Goal: Transaction & Acquisition: Book appointment/travel/reservation

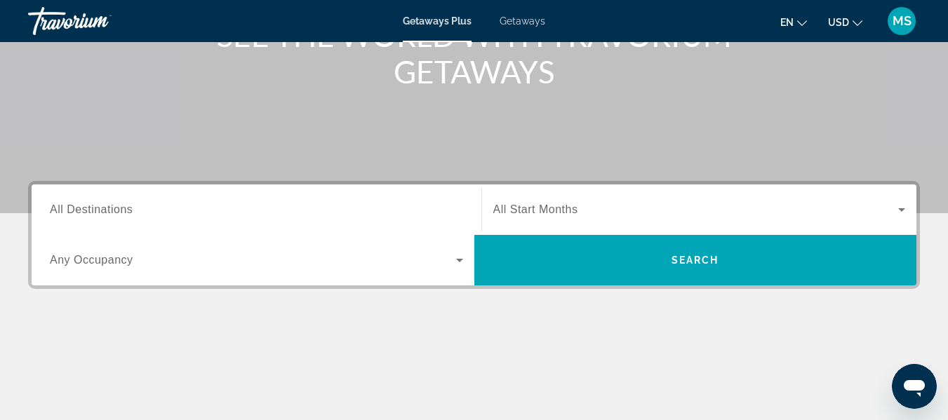
scroll to position [211, 0]
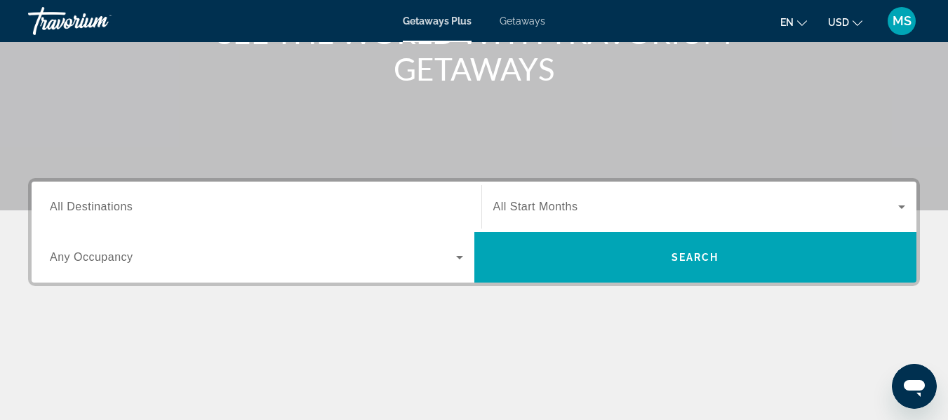
click at [97, 205] on span "All Destinations" at bounding box center [91, 207] width 83 height 12
click at [97, 205] on input "Destination All Destinations" at bounding box center [256, 207] width 413 height 17
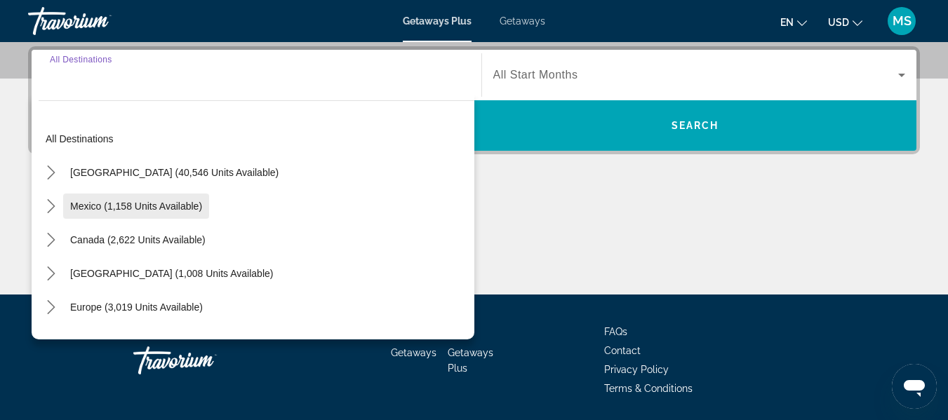
scroll to position [343, 0]
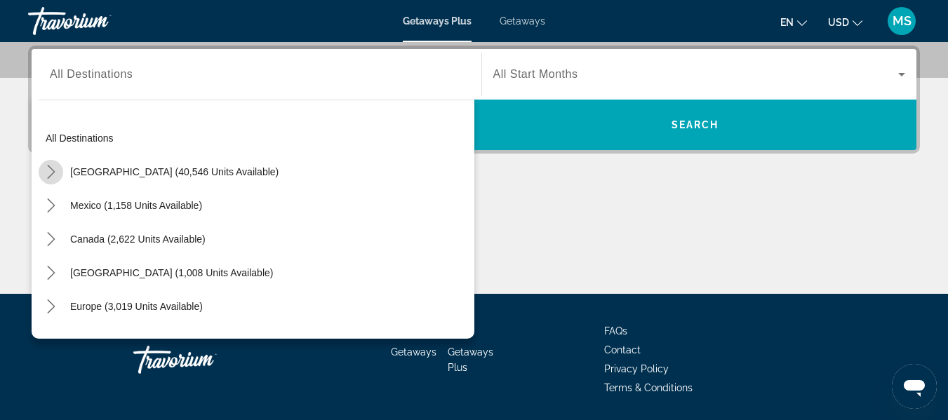
click at [54, 169] on icon "Toggle United States (40,546 units available) submenu" at bounding box center [51, 172] width 14 height 14
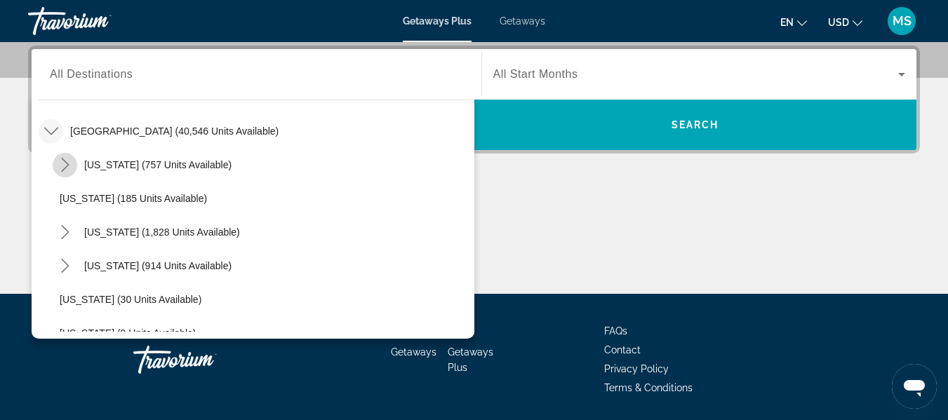
click at [65, 164] on icon "Toggle Arizona (757 units available) submenu" at bounding box center [65, 165] width 14 height 14
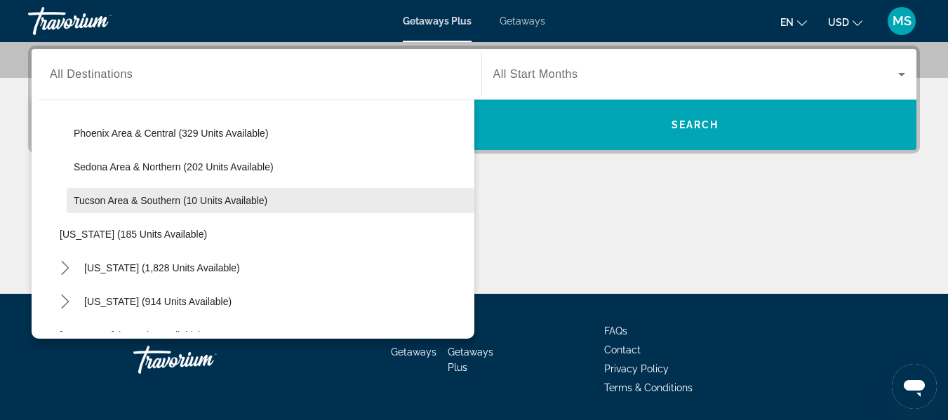
scroll to position [140, 0]
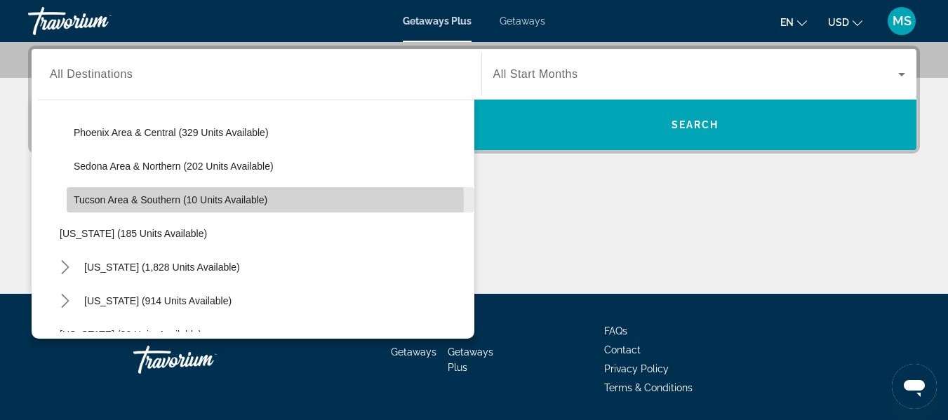
click at [152, 202] on span "Tucson Area & Southern (10 units available)" at bounding box center [171, 199] width 194 height 11
type input "**********"
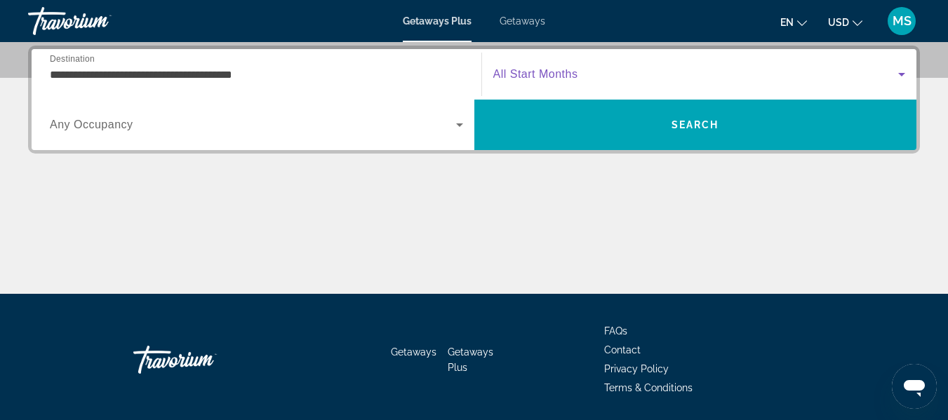
click at [570, 66] on span "Search widget" at bounding box center [696, 74] width 406 height 17
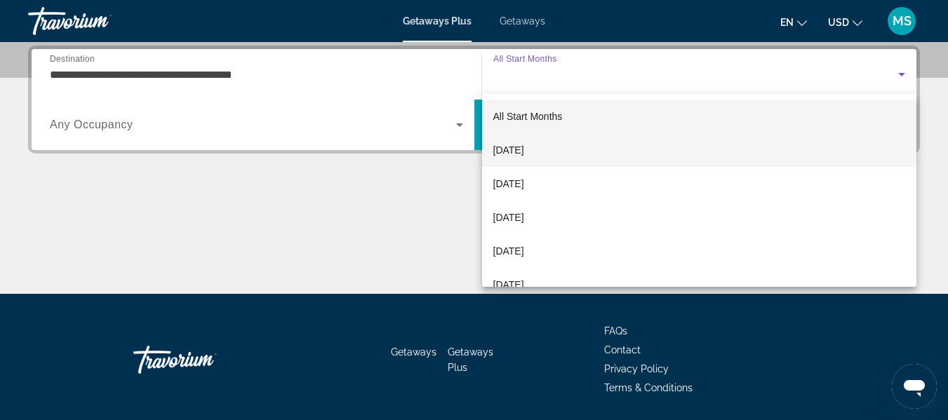
click at [524, 149] on span "[DATE]" at bounding box center [508, 150] width 31 height 17
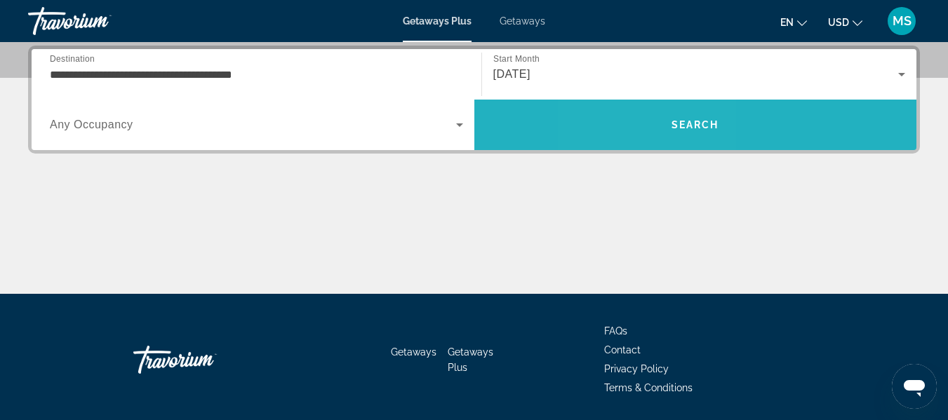
click at [649, 125] on span "Search" at bounding box center [695, 125] width 443 height 34
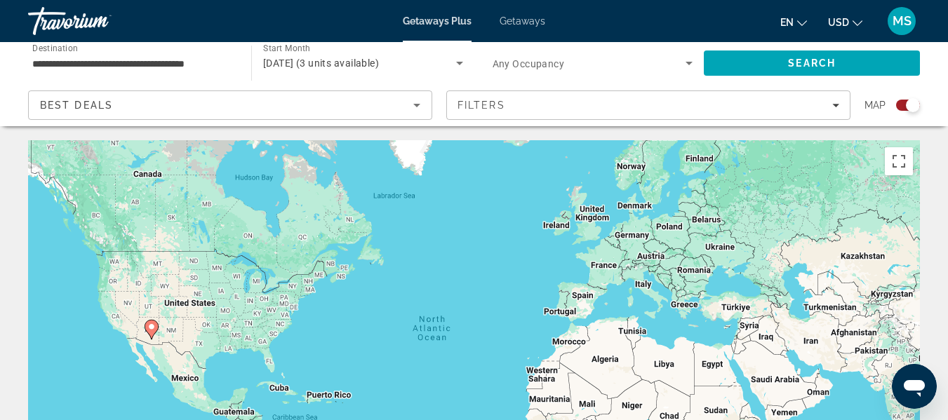
scroll to position [70, 0]
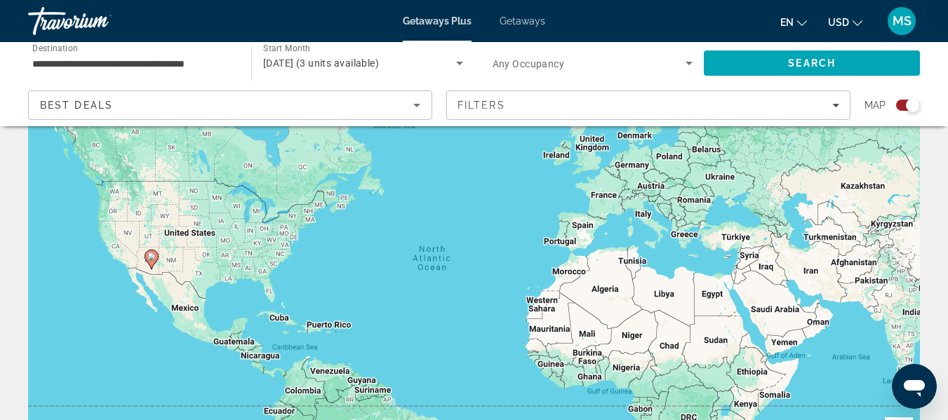
click at [150, 260] on image "Main content" at bounding box center [151, 257] width 8 height 8
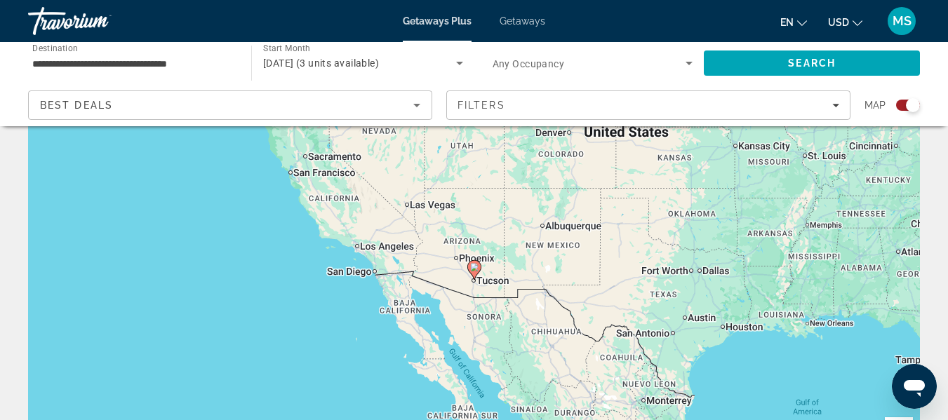
click at [472, 267] on image "Main content" at bounding box center [474, 267] width 8 height 8
type input "**********"
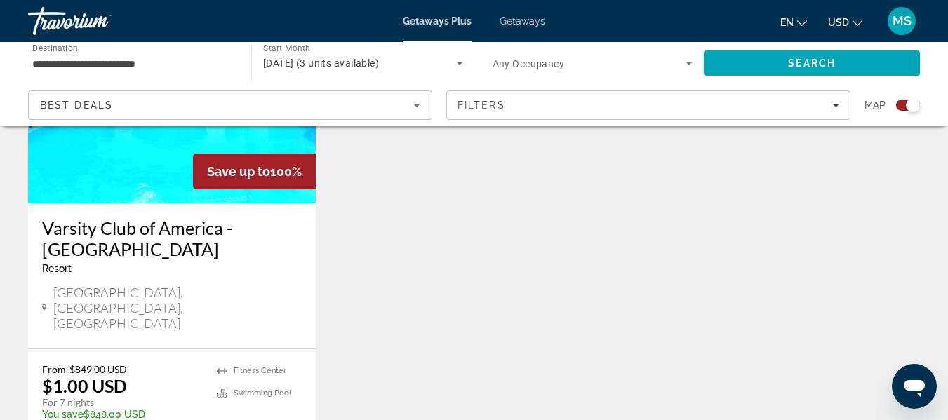
scroll to position [702, 0]
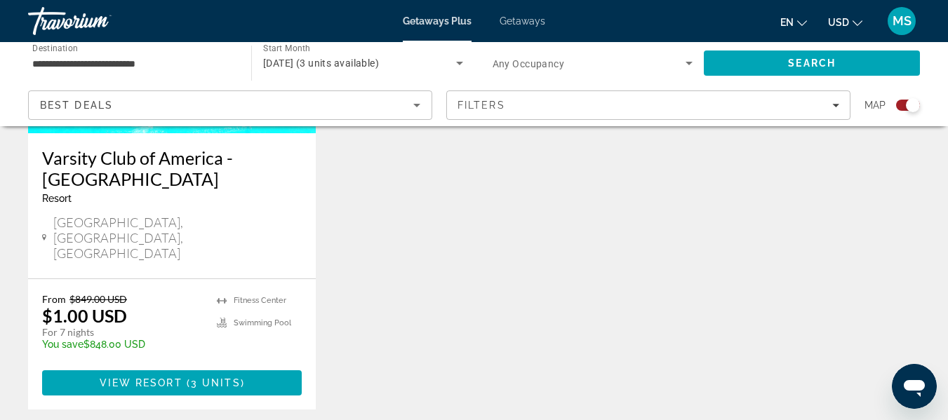
click at [201, 378] on span "3 units" at bounding box center [216, 383] width 50 height 11
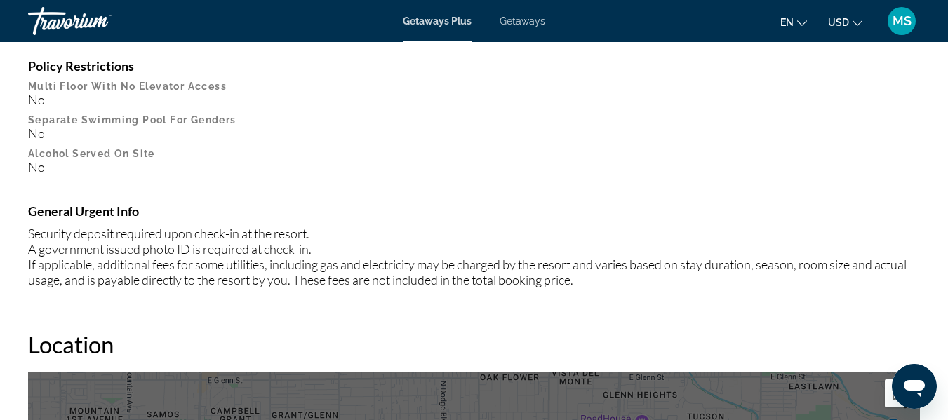
scroll to position [1685, 0]
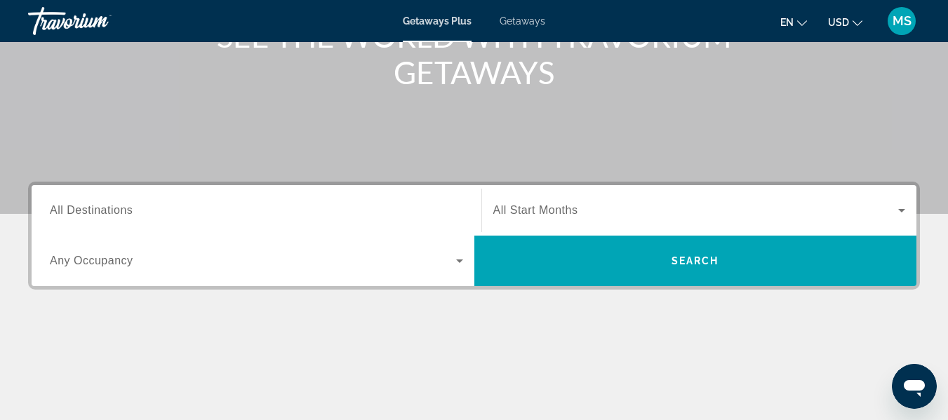
scroll to position [211, 0]
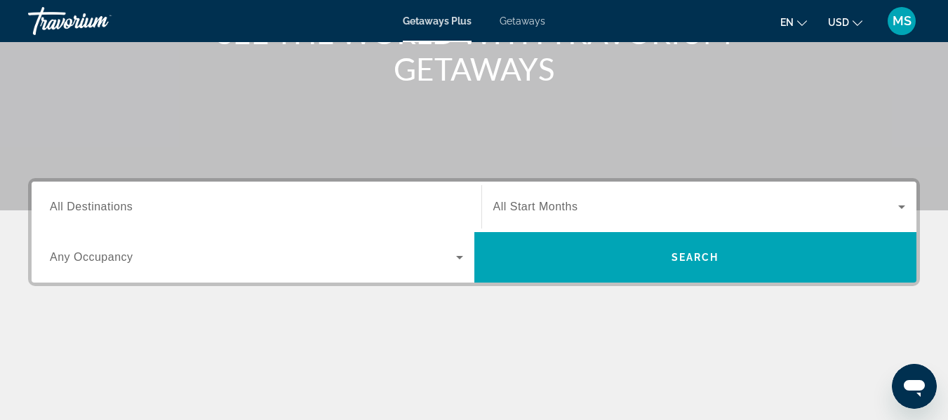
click at [76, 210] on span "All Destinations" at bounding box center [91, 207] width 83 height 12
click at [76, 210] on input "Destination All Destinations" at bounding box center [256, 207] width 413 height 17
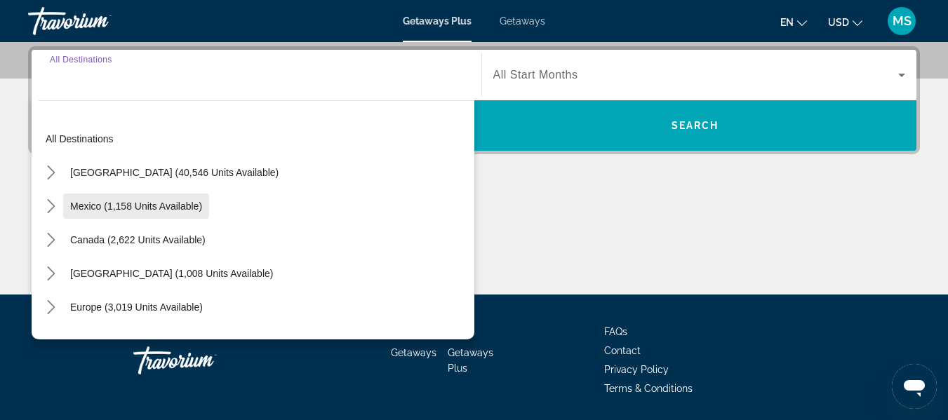
scroll to position [343, 0]
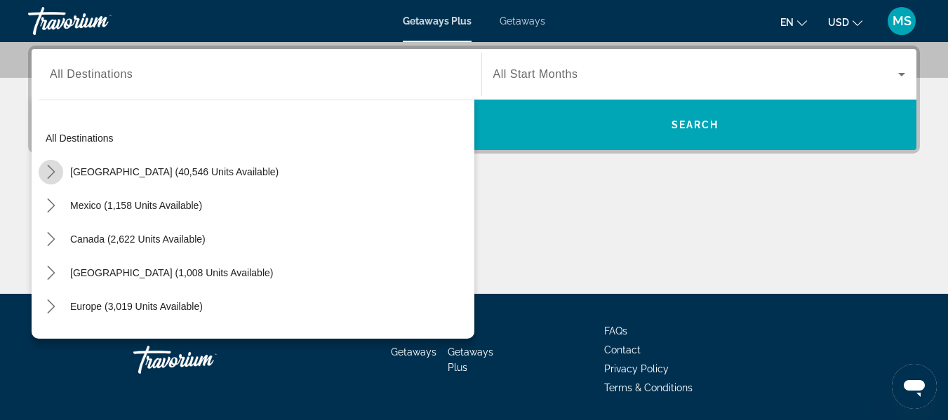
click at [57, 171] on icon "Toggle United States (40,546 units available) submenu" at bounding box center [51, 172] width 14 height 14
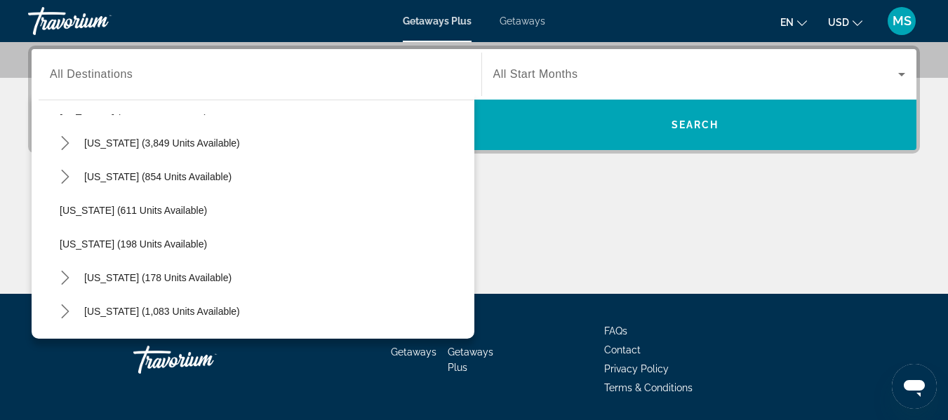
scroll to position [813, 0]
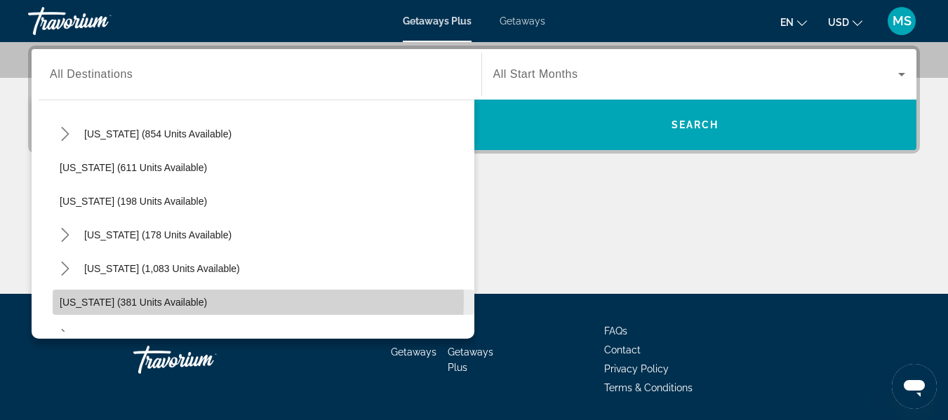
click at [139, 299] on span "Oregon (381 units available)" at bounding box center [133, 302] width 147 height 11
type input "**********"
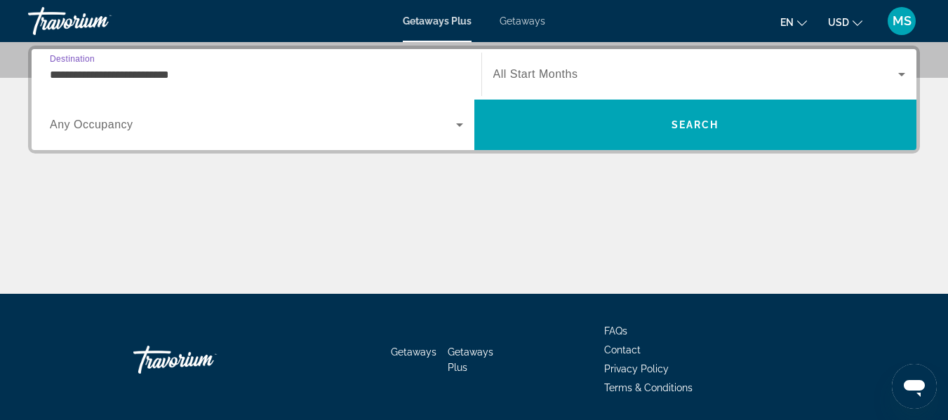
click at [540, 74] on span "All Start Months" at bounding box center [535, 74] width 85 height 12
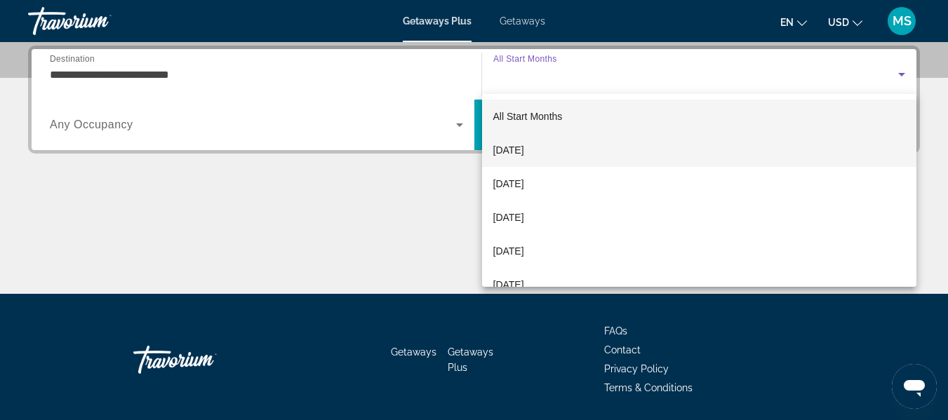
click at [524, 152] on span "[DATE]" at bounding box center [508, 150] width 31 height 17
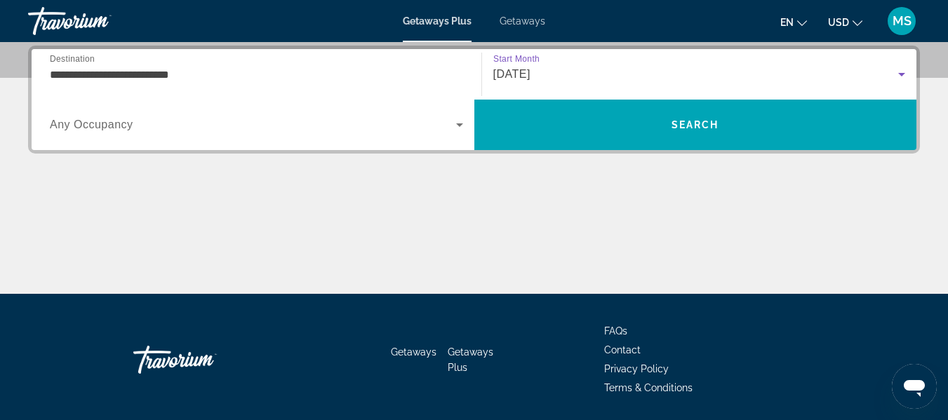
click at [128, 124] on span "Any Occupancy" at bounding box center [92, 125] width 84 height 12
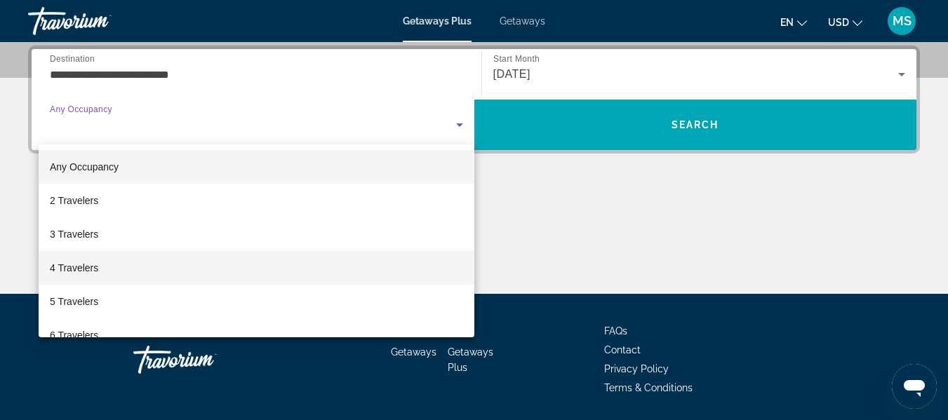
click at [82, 268] on span "4 Travelers" at bounding box center [74, 268] width 48 height 17
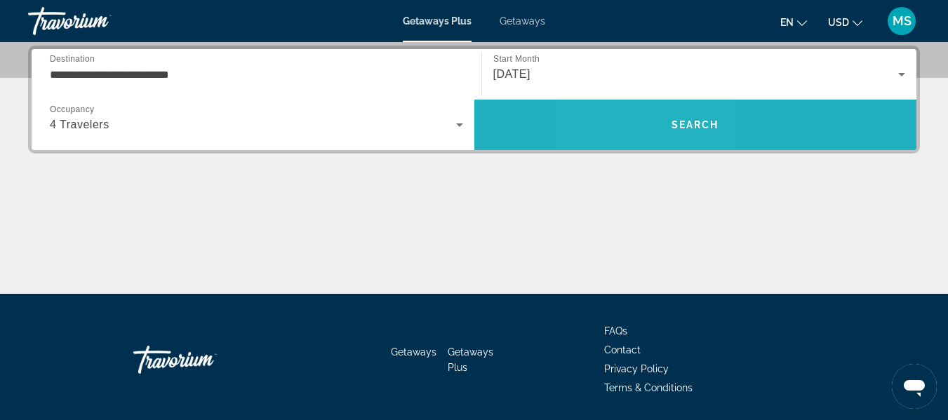
click at [648, 121] on span "Search" at bounding box center [695, 125] width 443 height 34
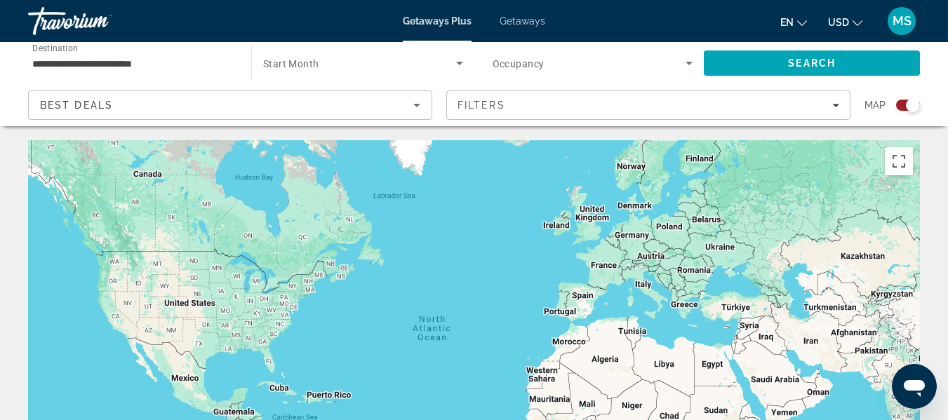
click at [312, 64] on span "Start Month" at bounding box center [291, 63] width 56 height 11
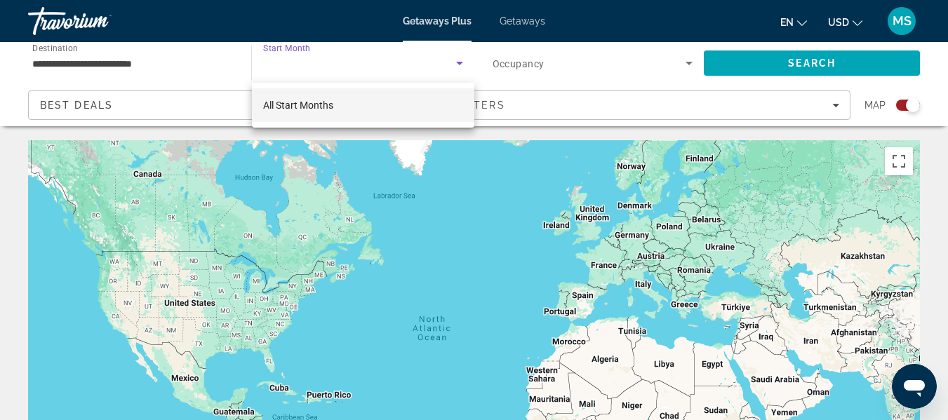
click at [335, 108] on mat-option "All Start Months" at bounding box center [363, 105] width 223 height 34
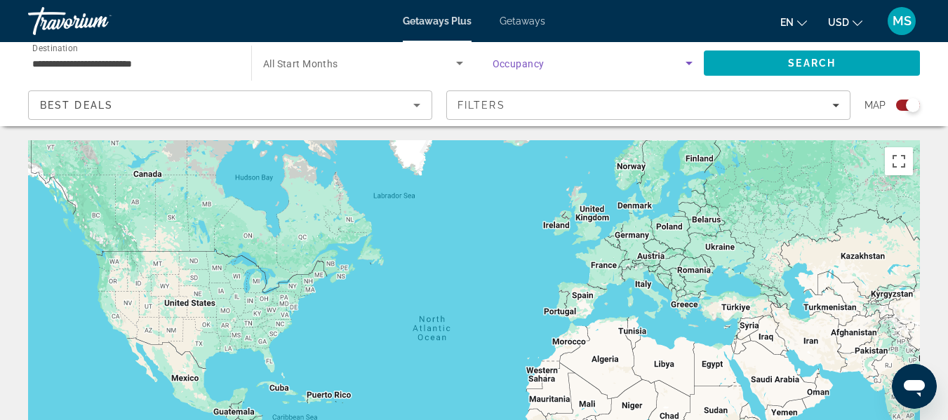
click at [682, 62] on icon "Search widget" at bounding box center [689, 63] width 17 height 17
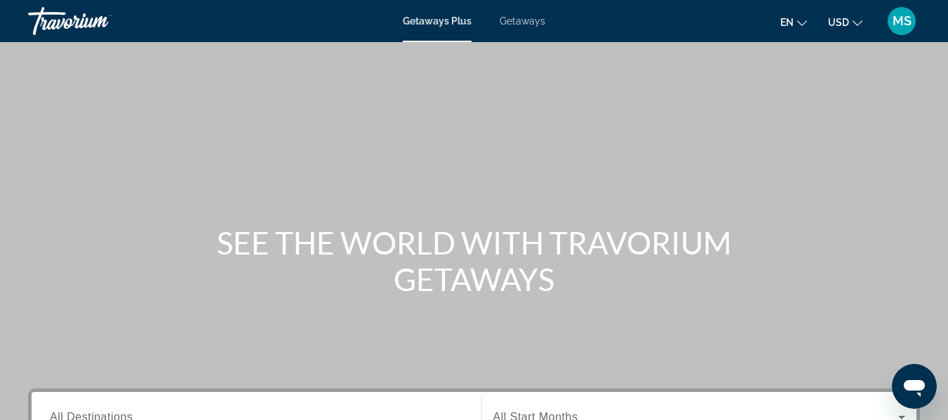
click at [515, 21] on span "Getaways" at bounding box center [523, 20] width 46 height 11
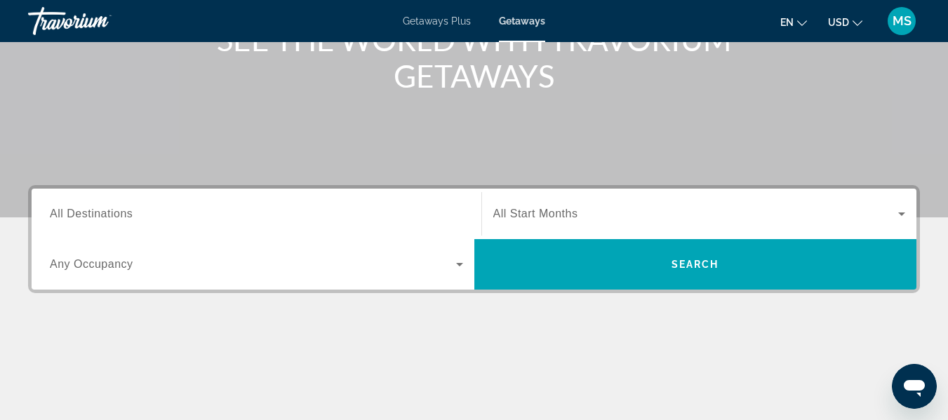
scroll to position [211, 0]
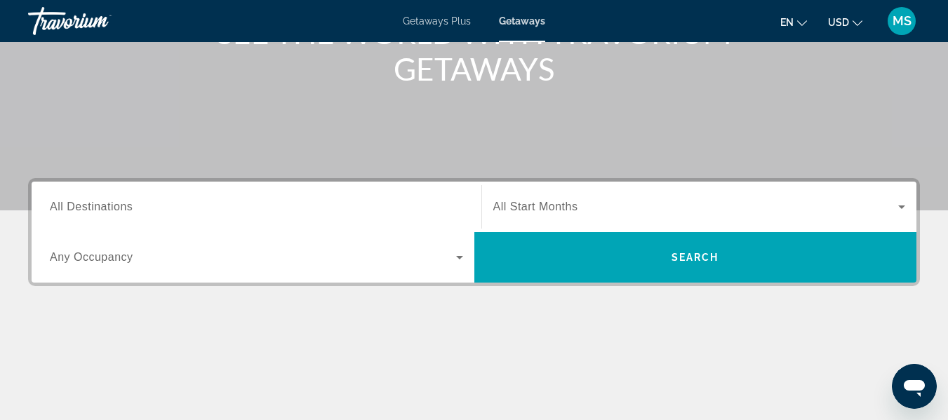
click at [124, 206] on span "All Destinations" at bounding box center [91, 207] width 83 height 12
click at [124, 206] on input "Destination All Destinations" at bounding box center [256, 207] width 413 height 17
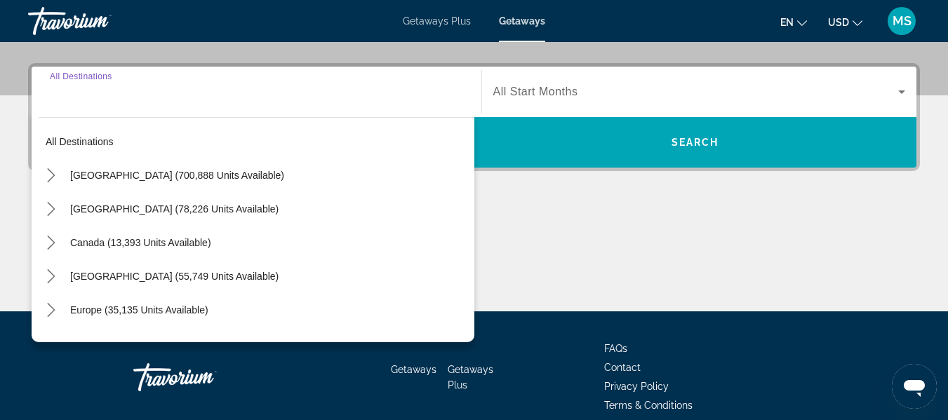
scroll to position [343, 0]
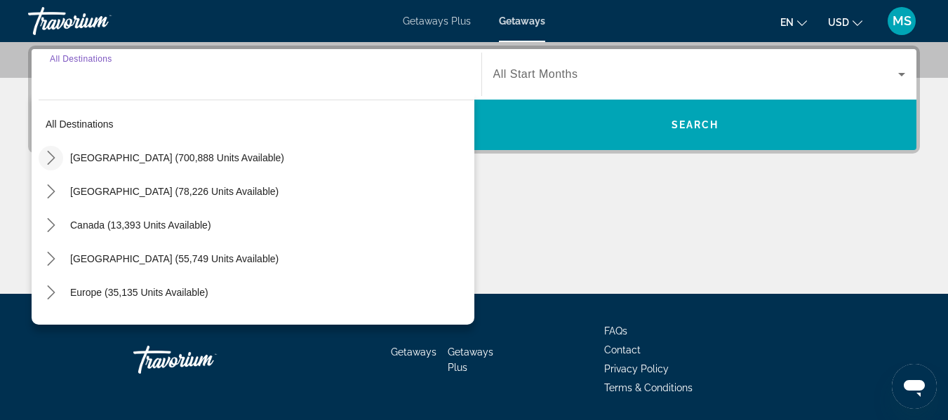
click at [53, 154] on icon "Toggle United States (700,888 units available) submenu" at bounding box center [51, 158] width 14 height 14
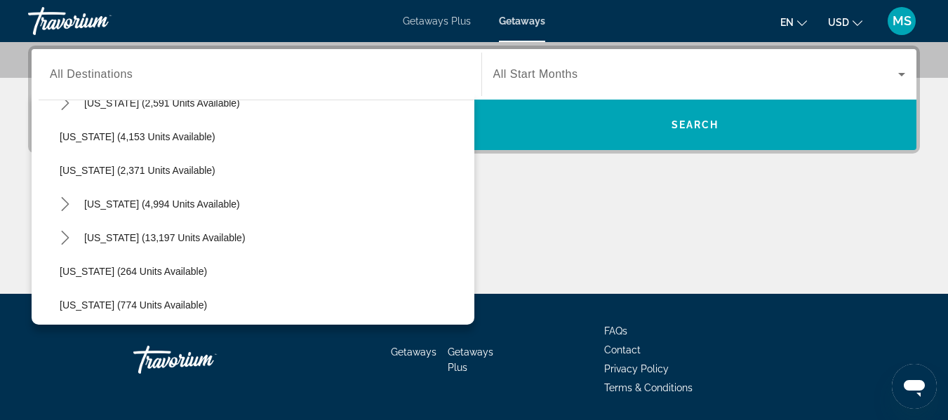
scroll to position [983, 0]
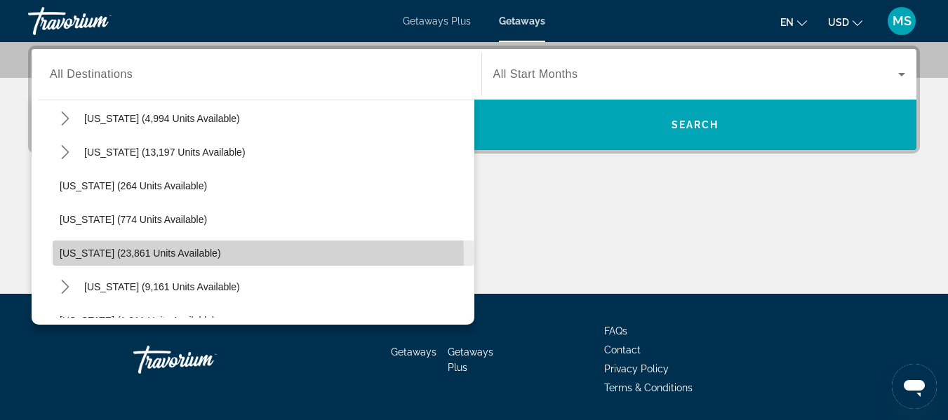
click at [165, 258] on span "[US_STATE] (23,861 units available)" at bounding box center [140, 253] width 161 height 11
type input "**********"
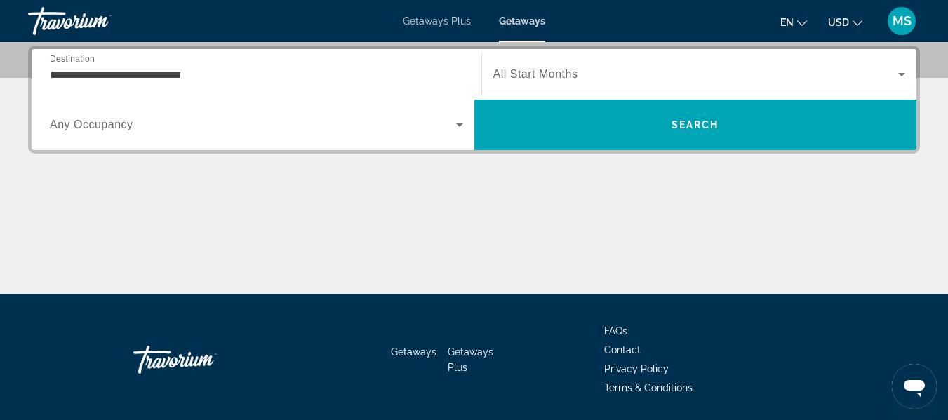
click at [555, 72] on span "All Start Months" at bounding box center [535, 74] width 85 height 12
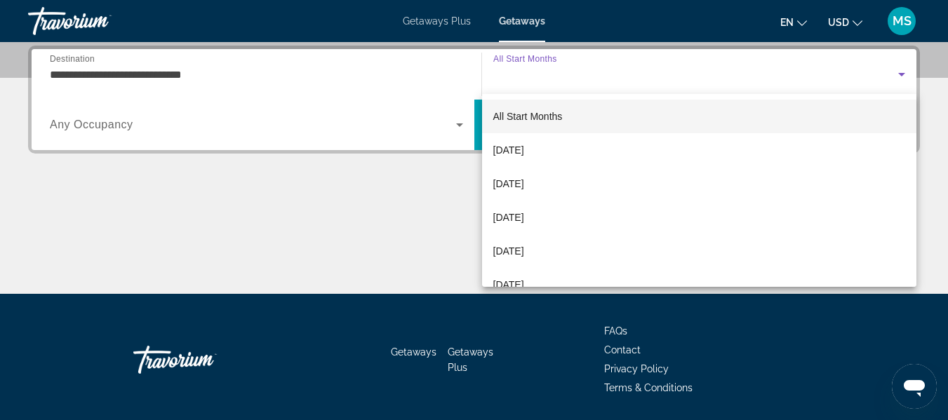
click at [550, 117] on span "All Start Months" at bounding box center [527, 116] width 69 height 11
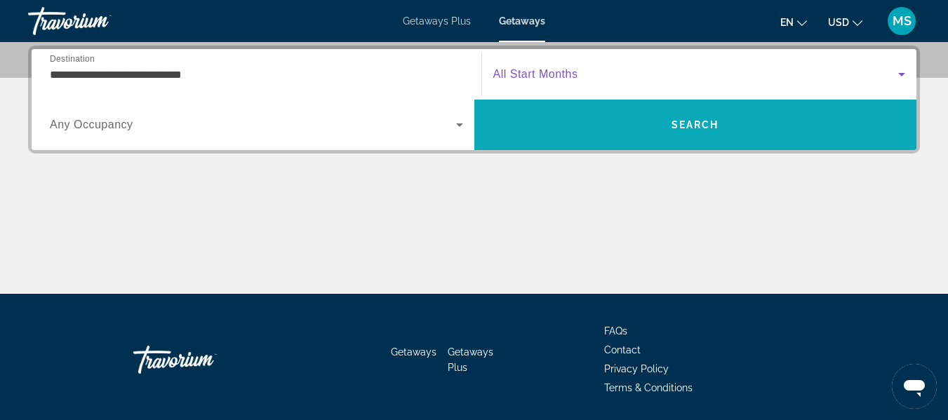
click at [656, 126] on span "Search" at bounding box center [695, 125] width 443 height 34
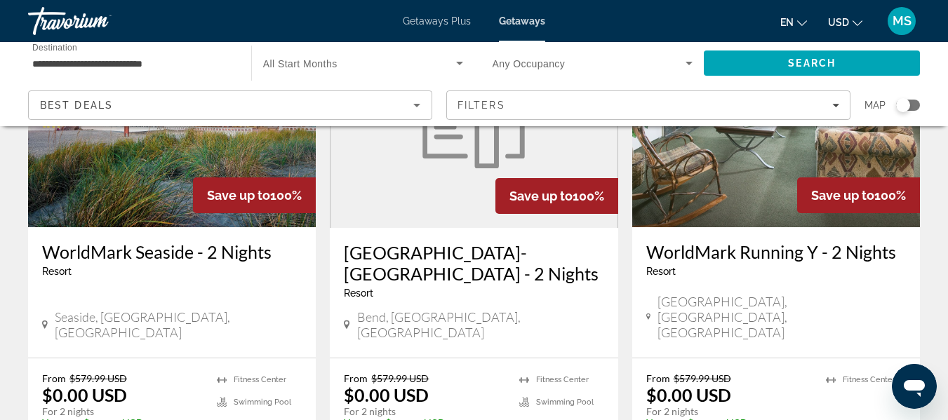
scroll to position [772, 0]
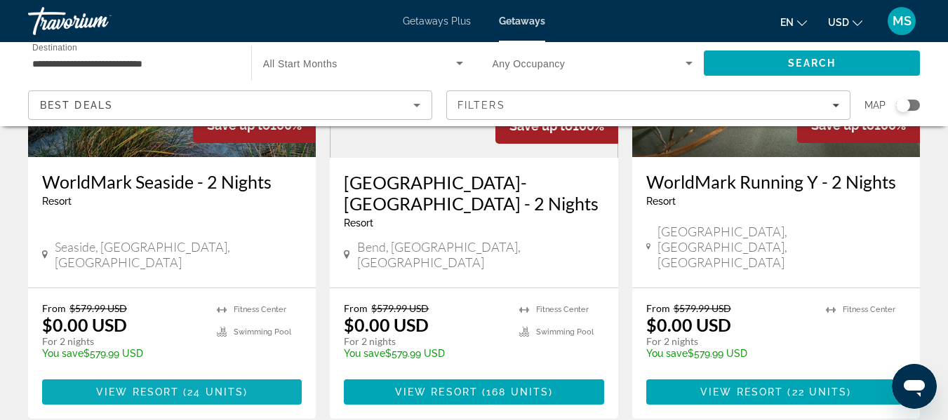
click at [182, 387] on span "Main content" at bounding box center [181, 392] width 4 height 11
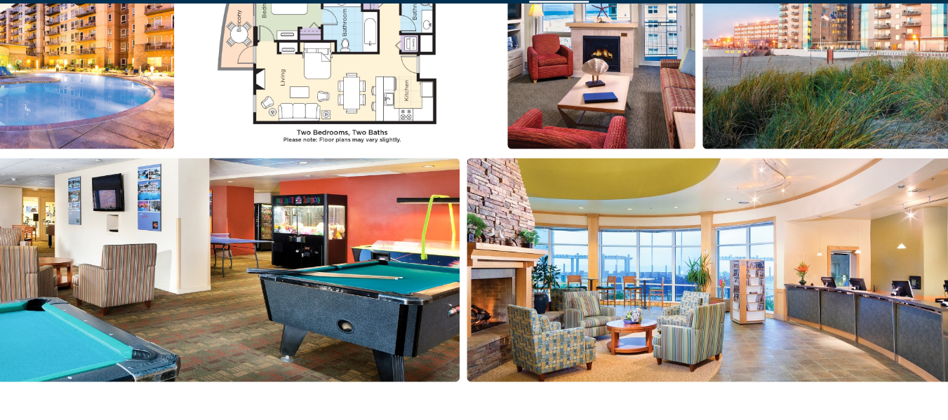
scroll to position [1002, 0]
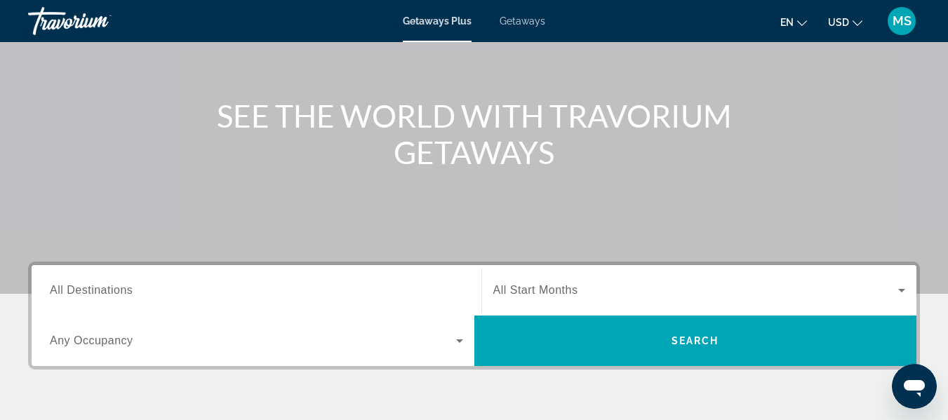
scroll to position [140, 0]
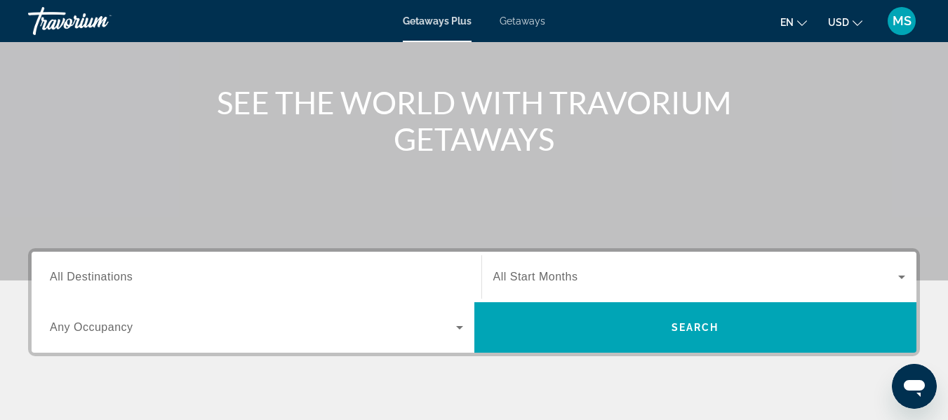
click at [520, 29] on div "Getaways Plus Getaways en English Español Français Italiano Português русский U…" at bounding box center [474, 21] width 948 height 36
click at [523, 23] on span "Getaways" at bounding box center [523, 20] width 46 height 11
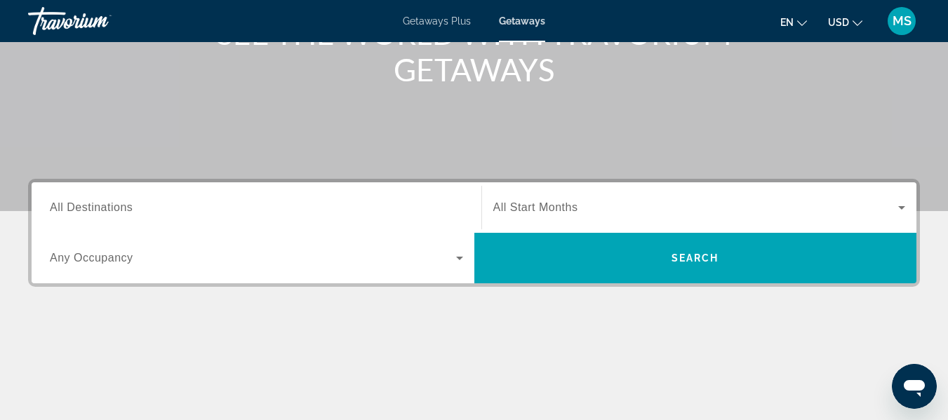
scroll to position [211, 0]
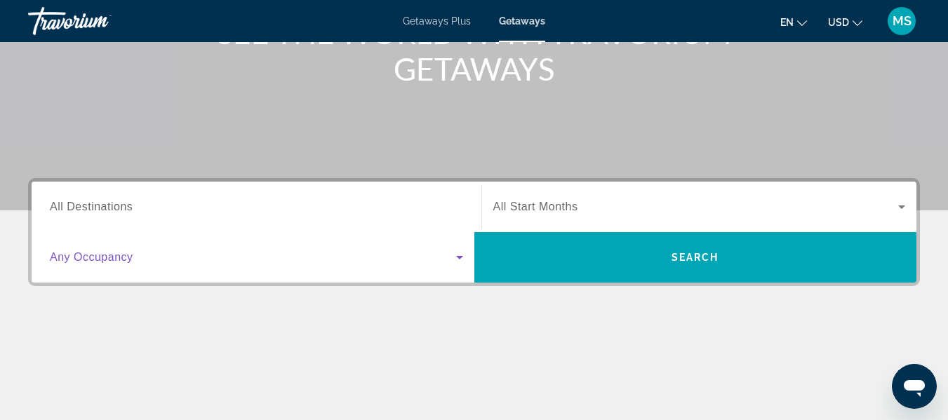
click at [456, 255] on icon "Search widget" at bounding box center [459, 257] width 17 height 17
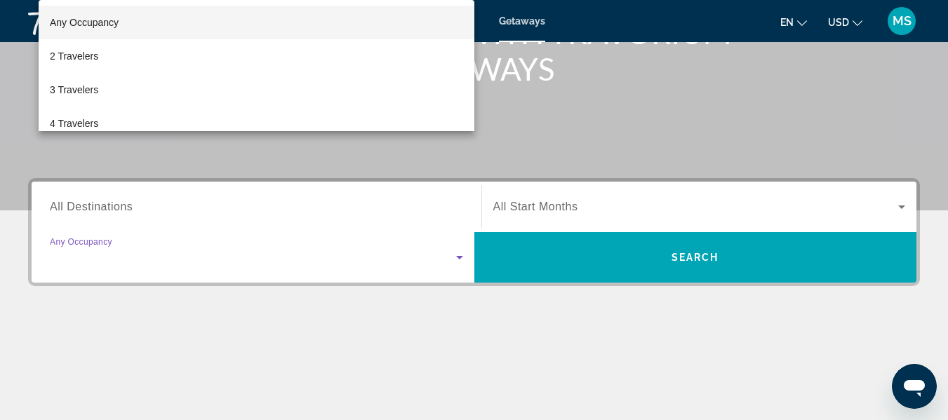
scroll to position [343, 0]
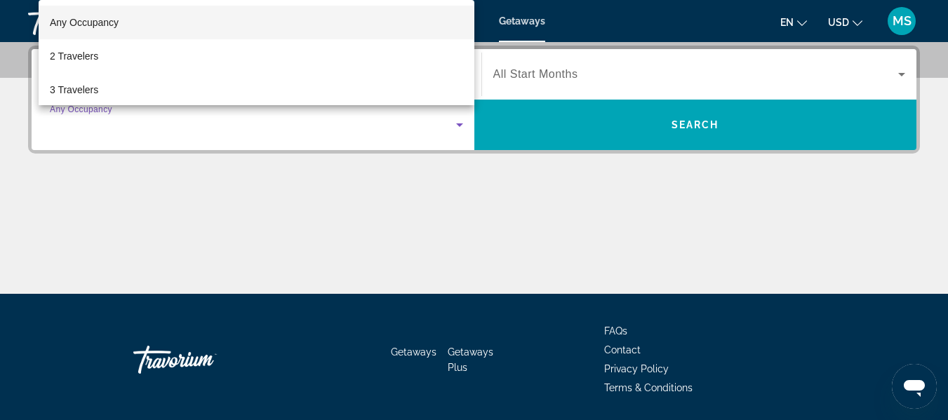
click at [104, 223] on div at bounding box center [474, 210] width 948 height 420
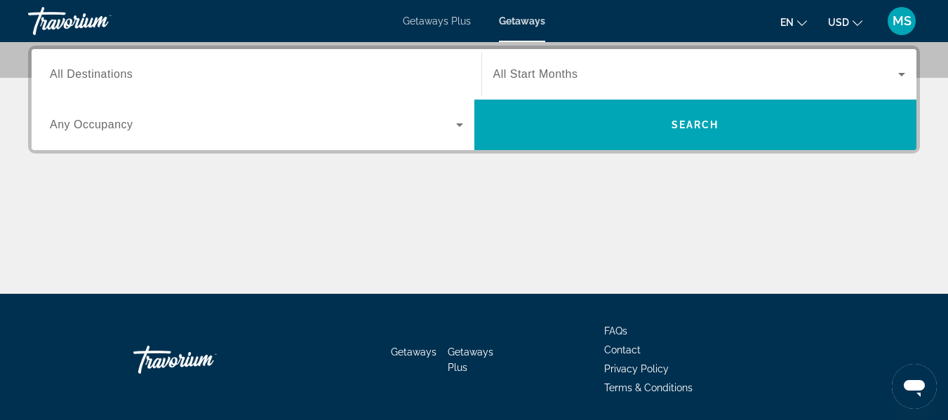
click at [117, 69] on span "All Destinations" at bounding box center [91, 74] width 83 height 12
click at [117, 69] on input "Destination All Destinations" at bounding box center [256, 75] width 413 height 17
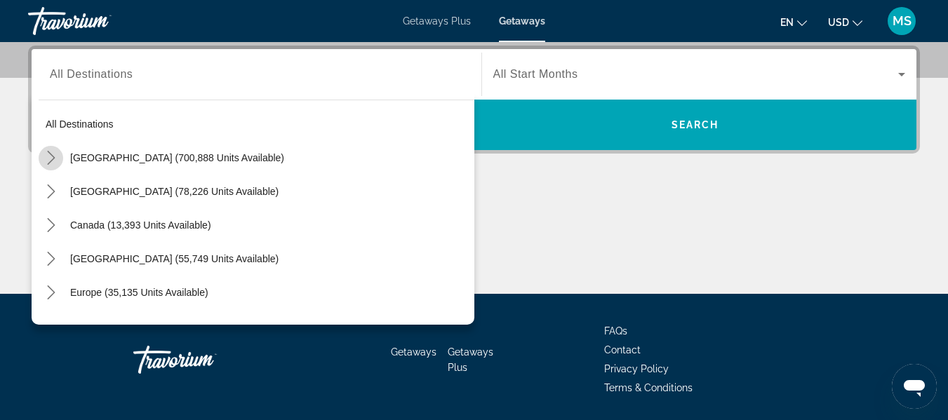
click at [51, 153] on icon "Toggle United States (700,888 units available) submenu" at bounding box center [51, 158] width 14 height 14
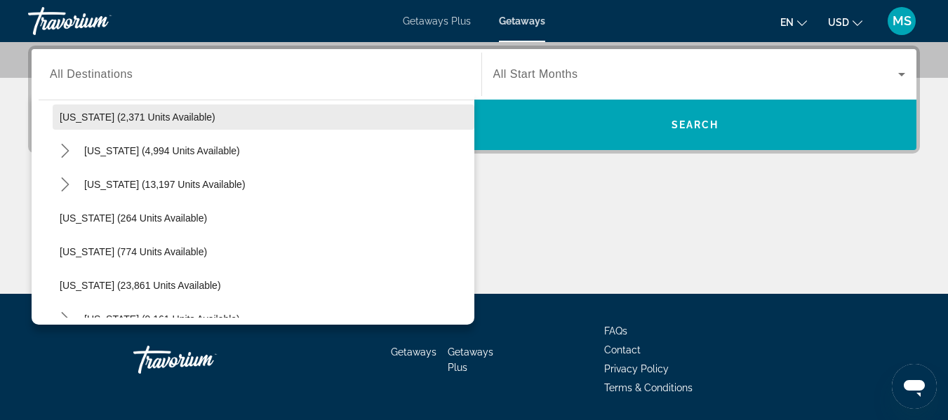
scroll to position [1023, 0]
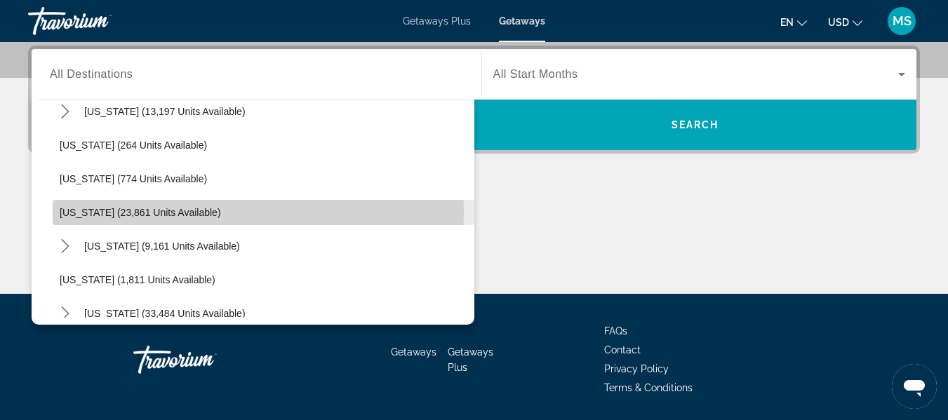
click at [79, 215] on span "Oregon (23,861 units available)" at bounding box center [140, 212] width 161 height 11
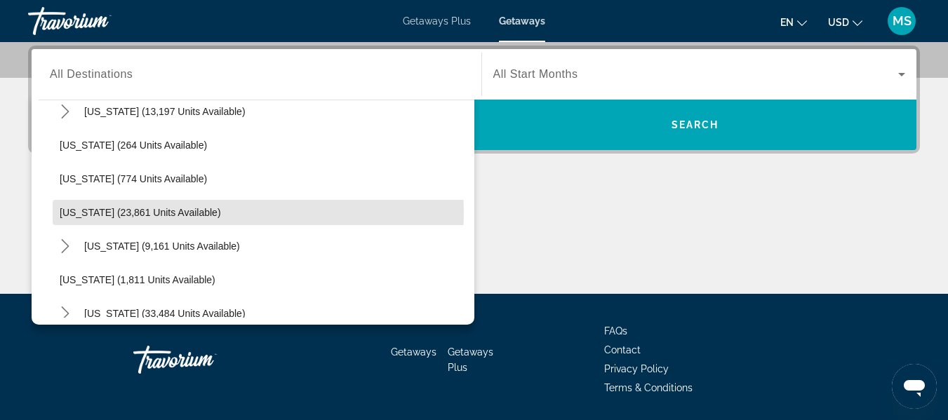
type input "**********"
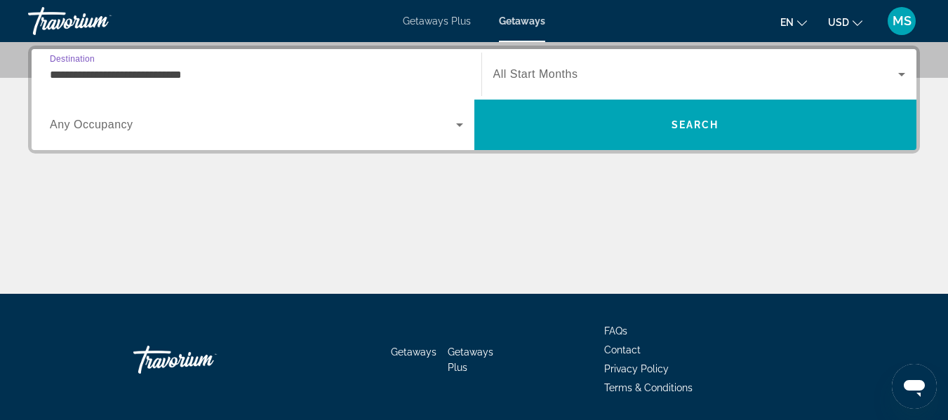
click at [580, 74] on span "Search widget" at bounding box center [696, 74] width 406 height 17
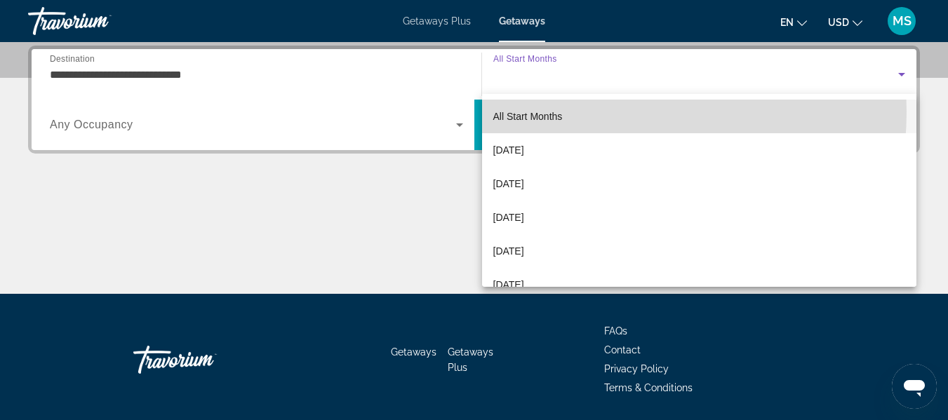
click at [579, 112] on mat-option "All Start Months" at bounding box center [699, 117] width 435 height 34
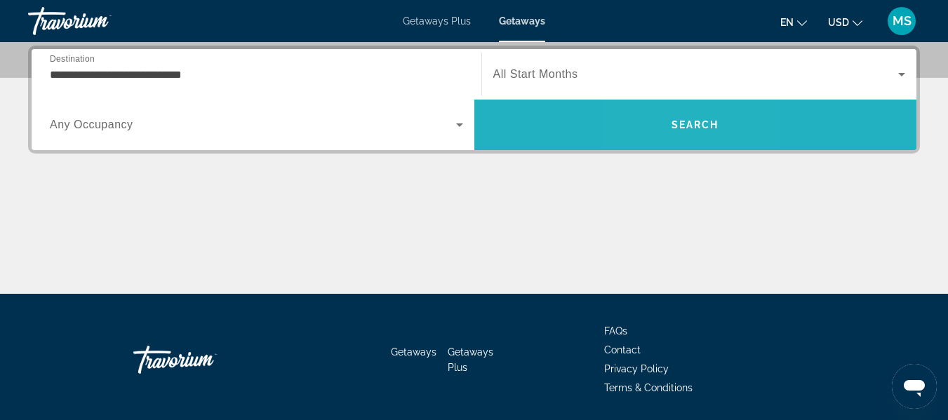
click at [672, 119] on span "Search" at bounding box center [696, 124] width 48 height 11
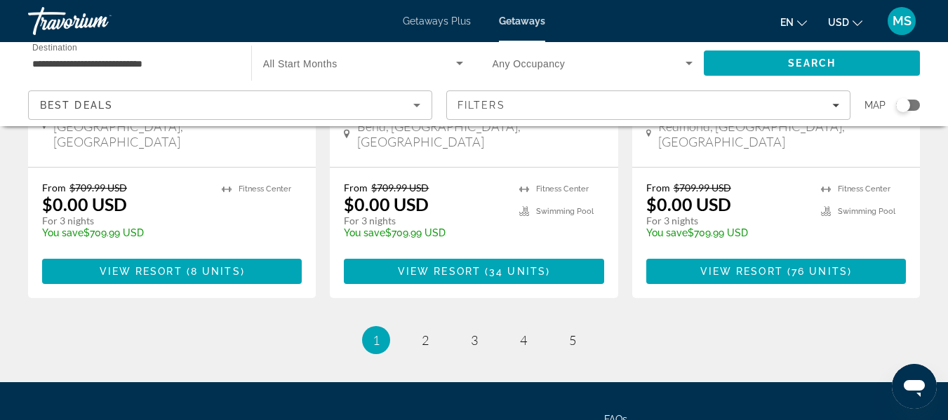
scroll to position [1965, 0]
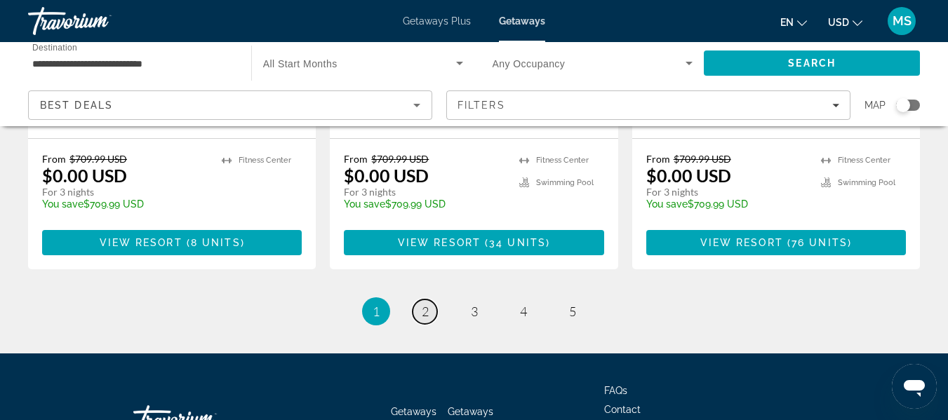
click at [426, 304] on span "2" at bounding box center [425, 311] width 7 height 15
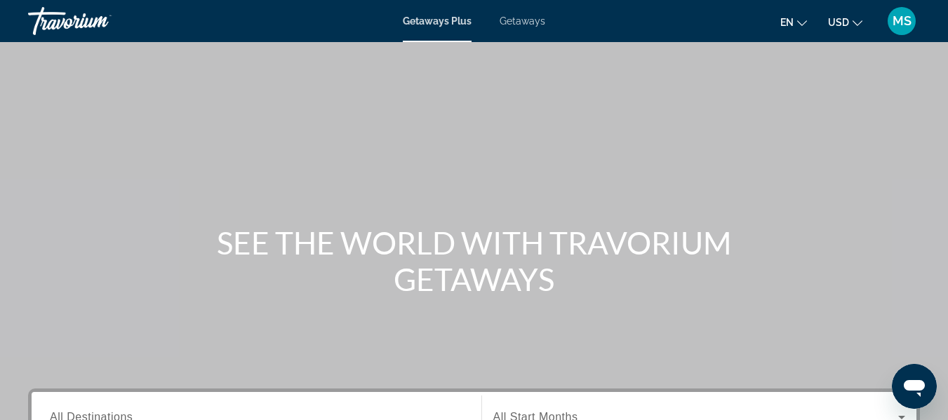
click at [524, 19] on span "Getaways" at bounding box center [523, 20] width 46 height 11
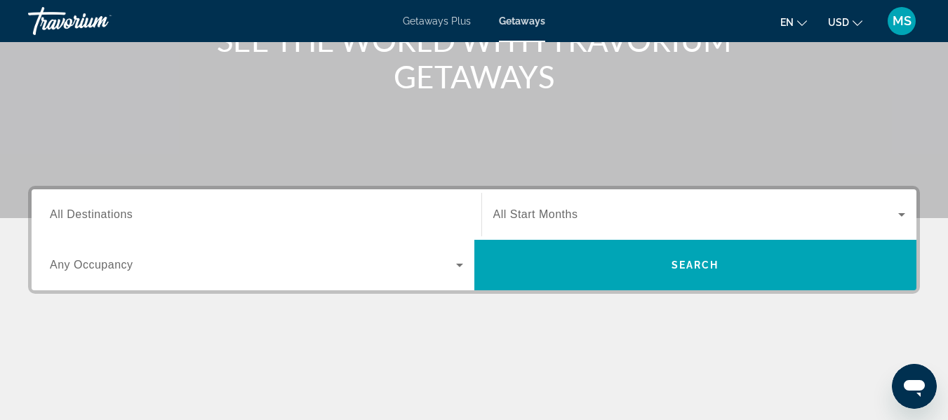
scroll to position [211, 0]
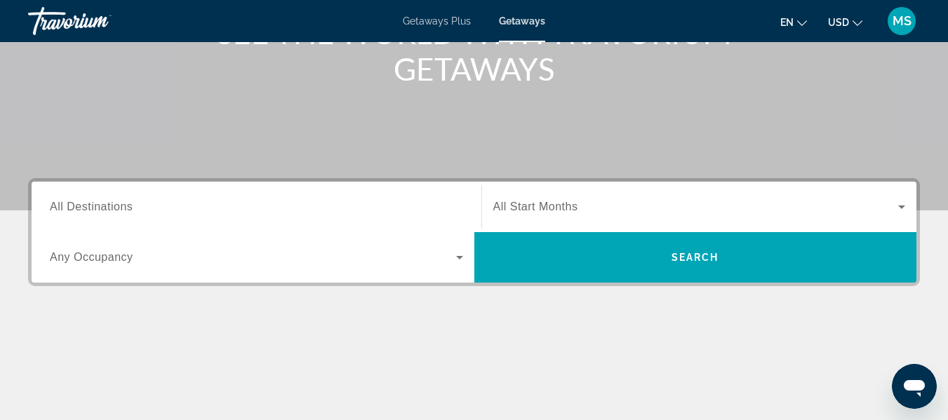
click at [54, 208] on span "All Destinations" at bounding box center [91, 207] width 83 height 12
click at [54, 208] on input "Destination All Destinations" at bounding box center [256, 207] width 413 height 17
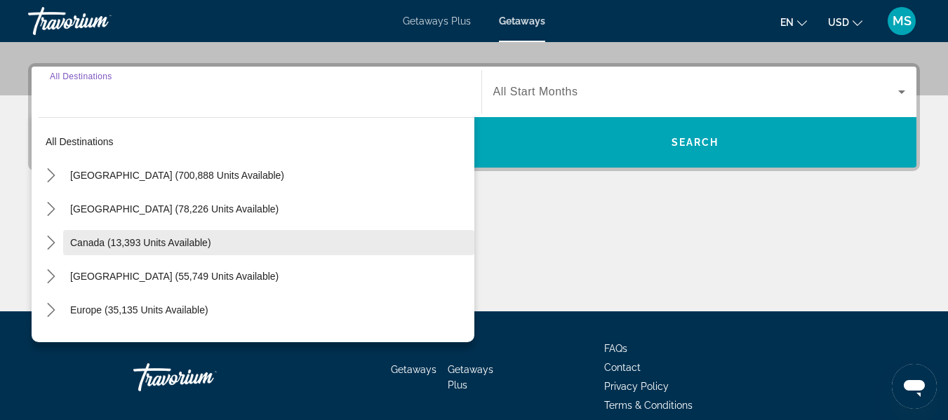
scroll to position [343, 0]
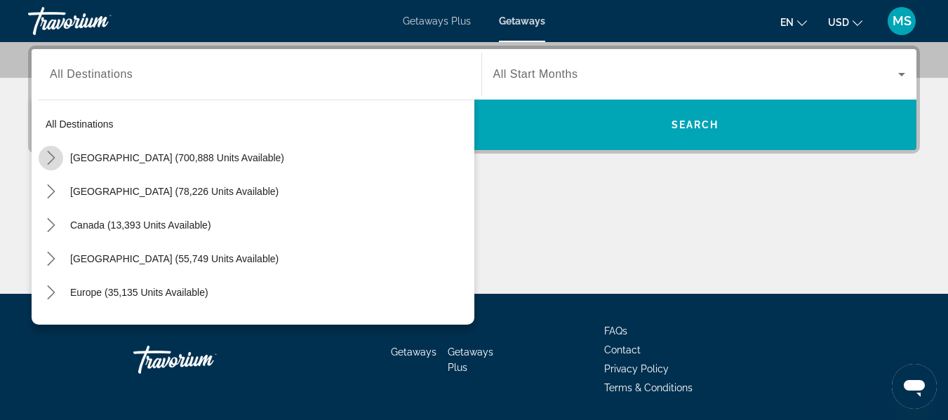
click at [54, 159] on icon "Toggle United States (700,888 units available) submenu" at bounding box center [51, 158] width 8 height 14
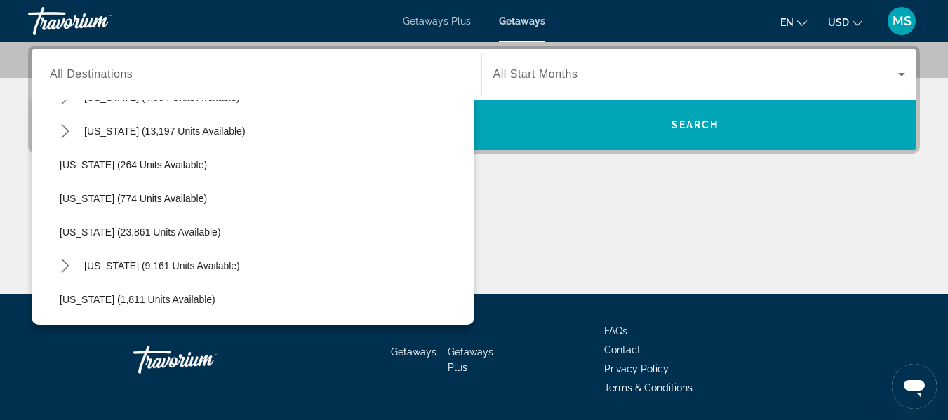
scroll to position [1023, 0]
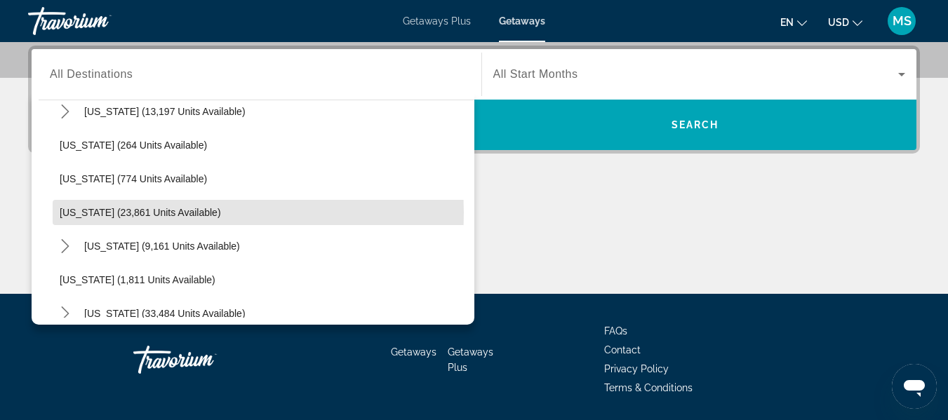
drag, startPoint x: 130, startPoint y: 213, endPoint x: 159, endPoint y: 210, distance: 28.9
click at [131, 213] on span "[US_STATE] (23,861 units available)" at bounding box center [140, 212] width 161 height 11
type input "**********"
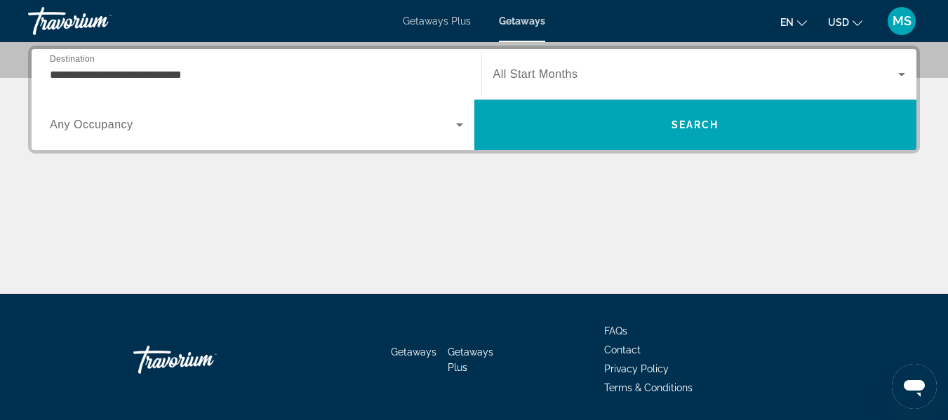
click at [529, 69] on span "All Start Months" at bounding box center [535, 74] width 85 height 12
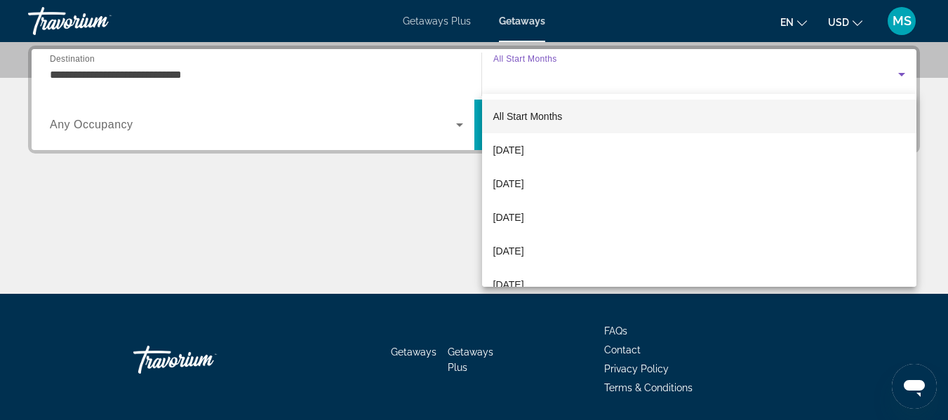
click at [548, 112] on span "All Start Months" at bounding box center [527, 116] width 69 height 11
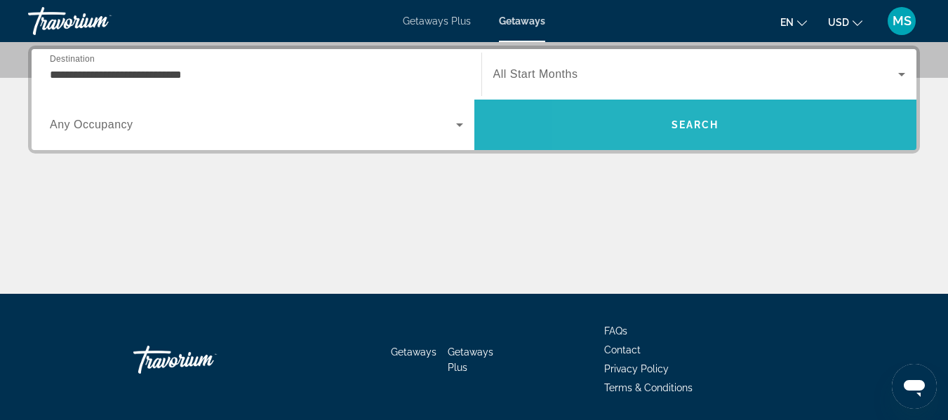
click at [645, 126] on span "Search" at bounding box center [695, 125] width 443 height 34
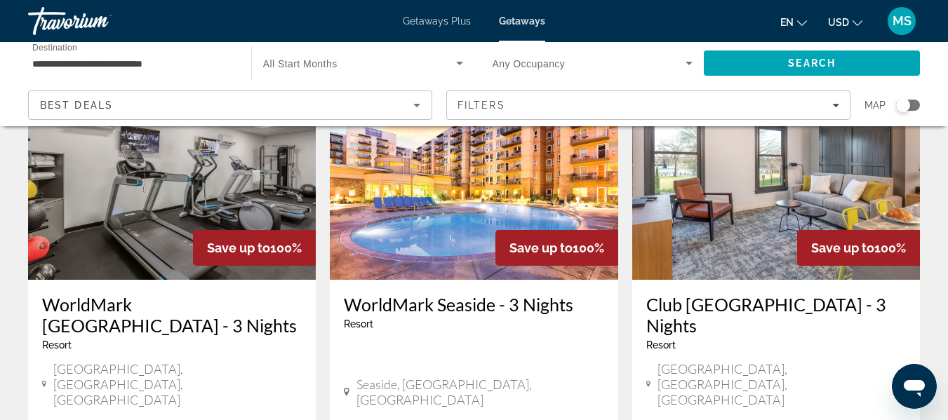
scroll to position [1185, 0]
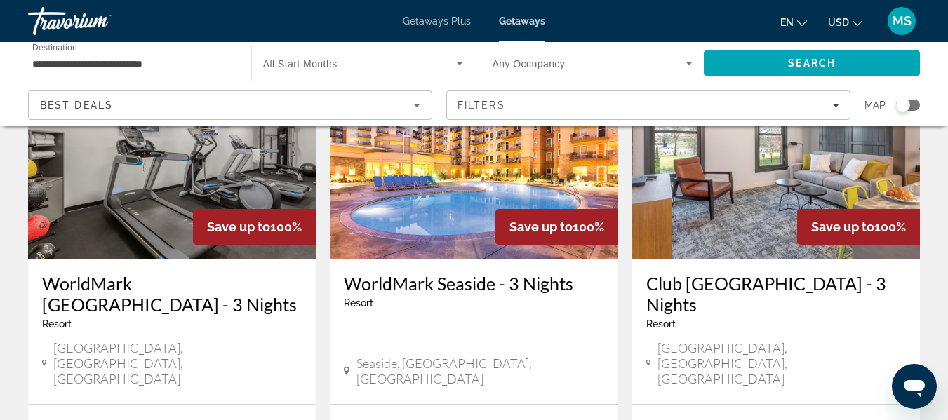
click at [433, 187] on img "Main content" at bounding box center [474, 146] width 288 height 225
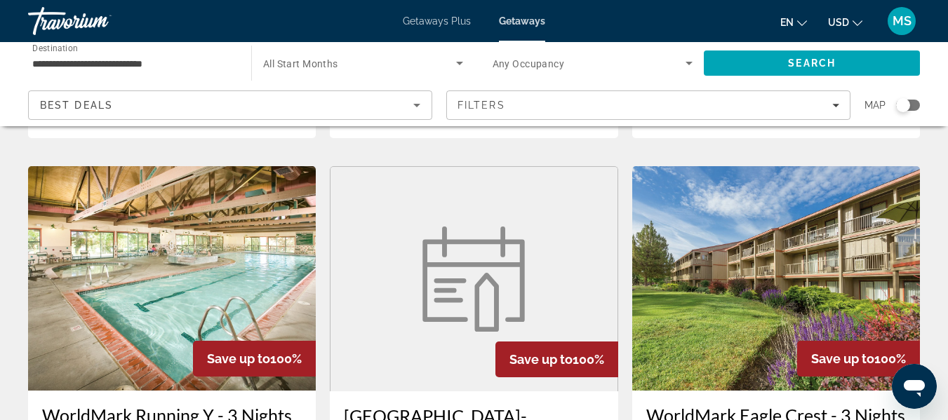
scroll to position [1581, 0]
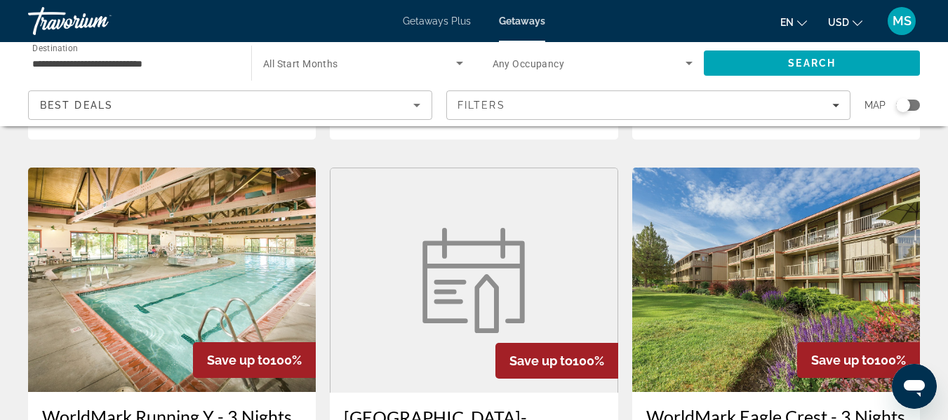
click at [185, 236] on img "Main content" at bounding box center [172, 280] width 288 height 225
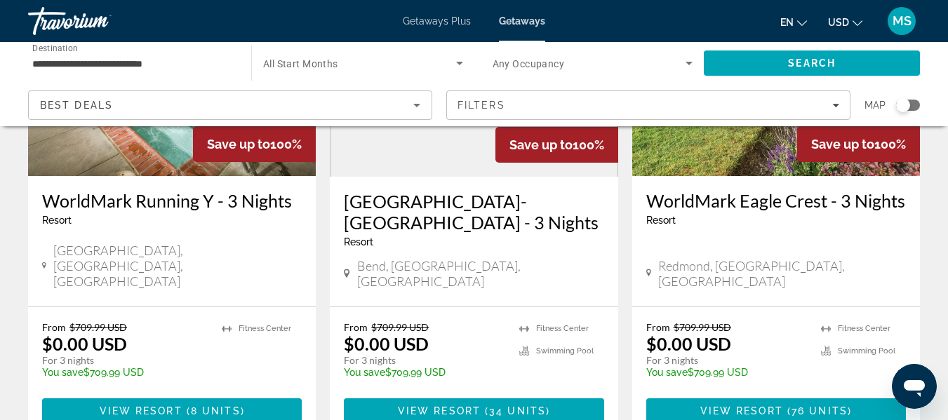
scroll to position [1833, 0]
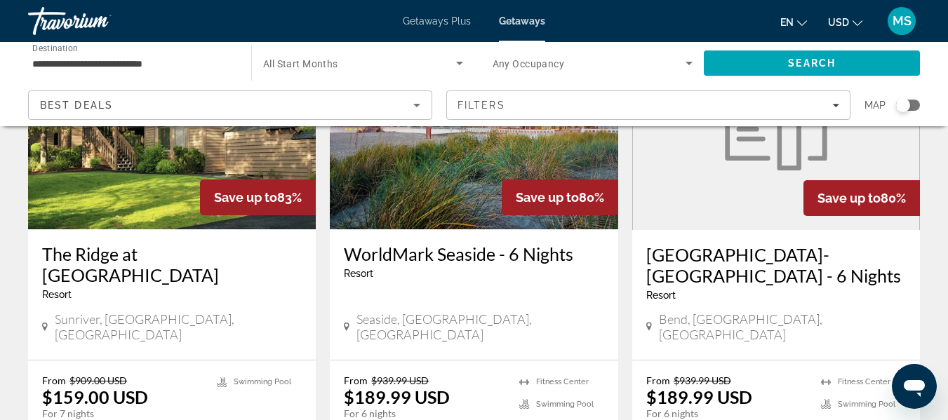
scroll to position [1748, 0]
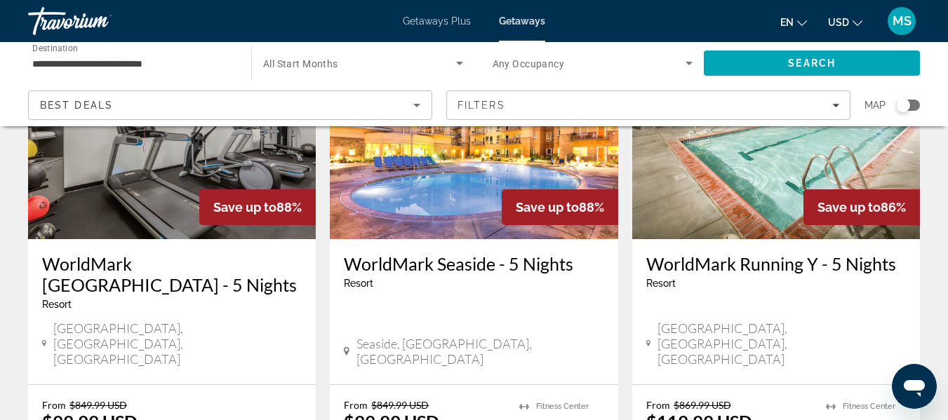
scroll to position [686, 0]
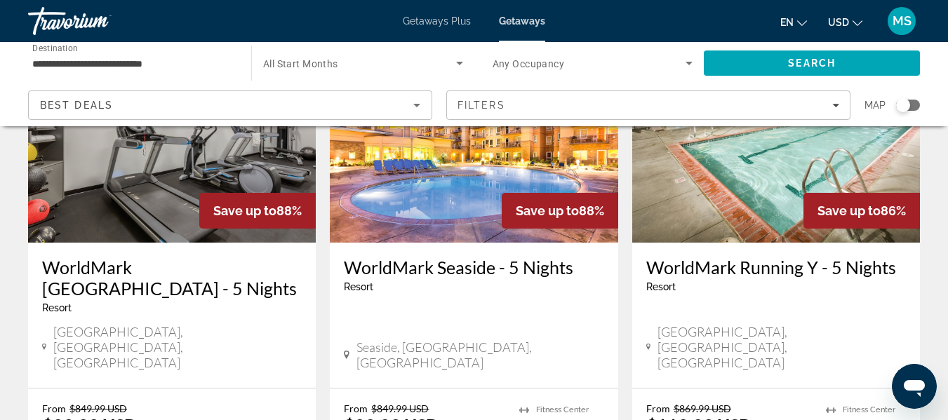
click at [444, 174] on img "Main content" at bounding box center [474, 130] width 288 height 225
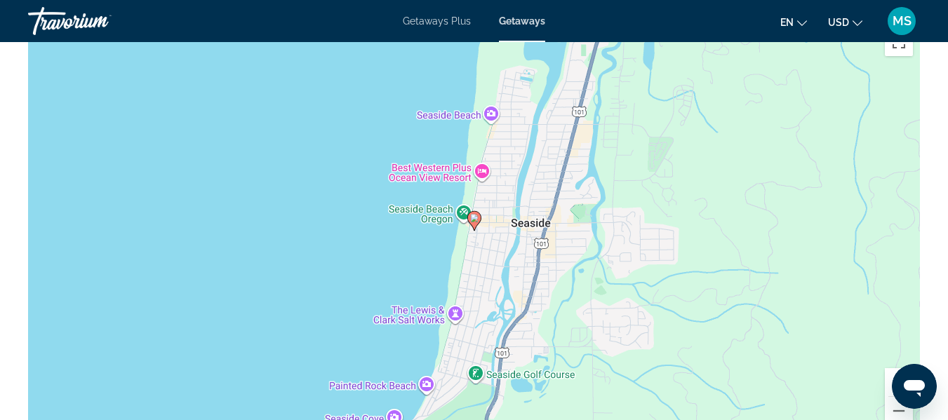
scroll to position [2562, 0]
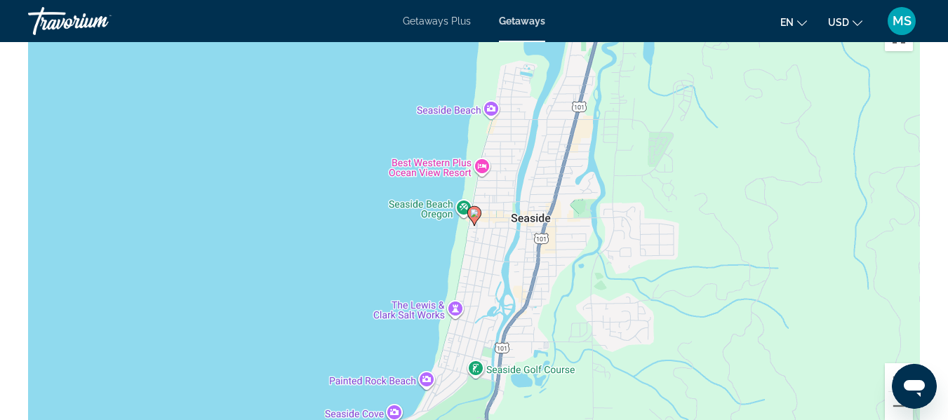
click at [472, 218] on image "Main content" at bounding box center [474, 213] width 8 height 8
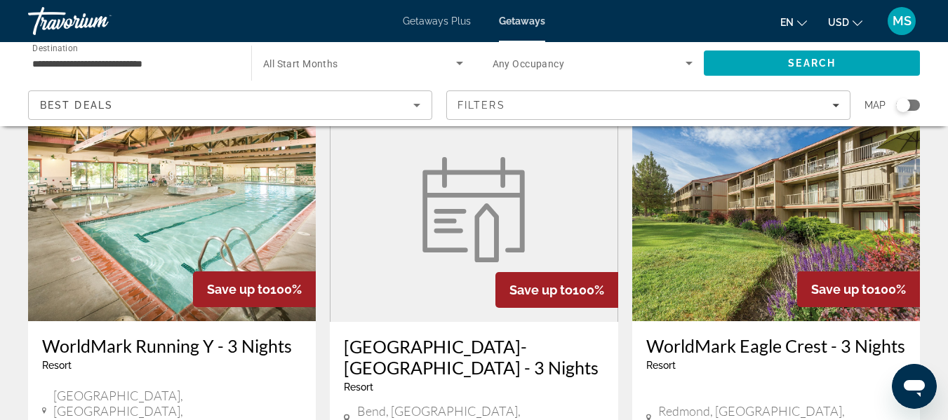
scroll to position [1673, 0]
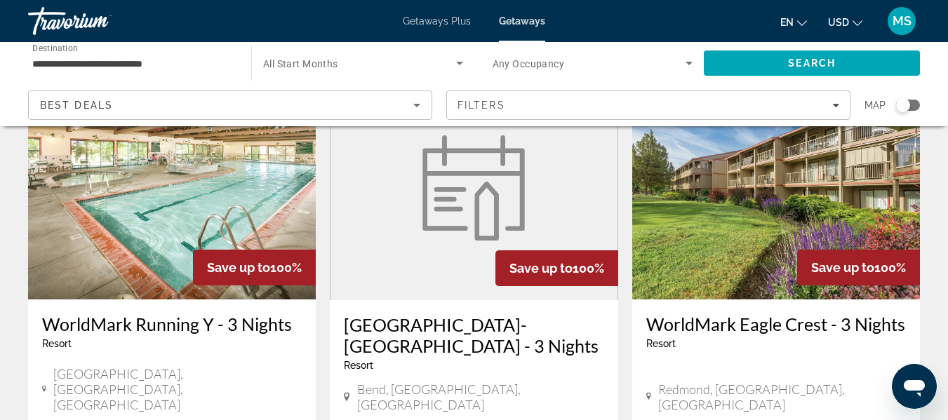
click at [754, 179] on img "Main content" at bounding box center [776, 187] width 288 height 225
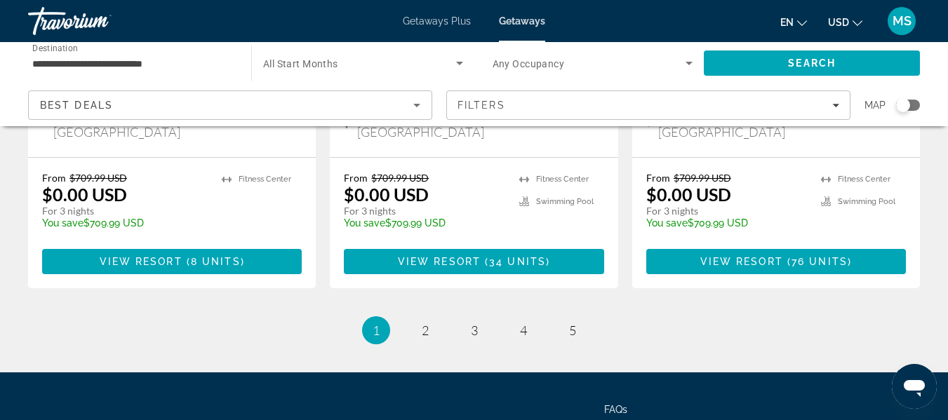
scroll to position [1949, 0]
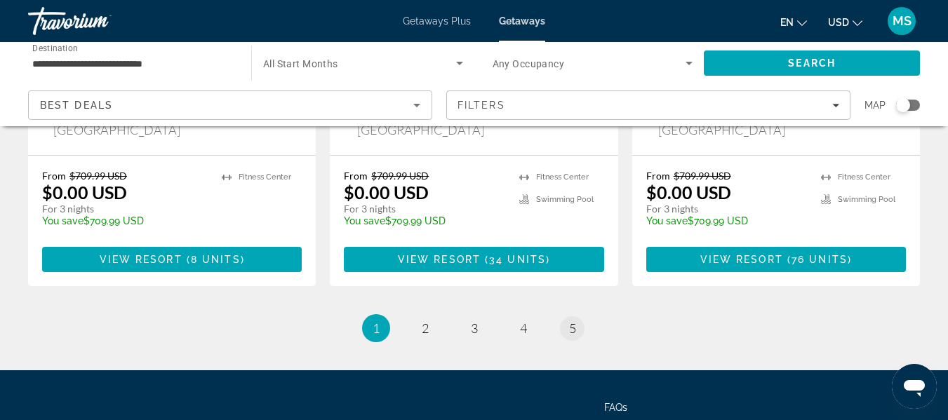
click at [575, 321] on span "5" at bounding box center [572, 328] width 7 height 15
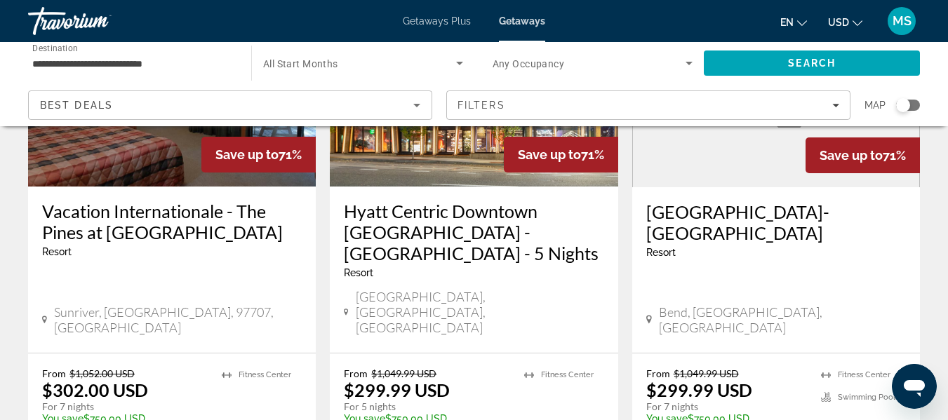
scroll to position [213, 0]
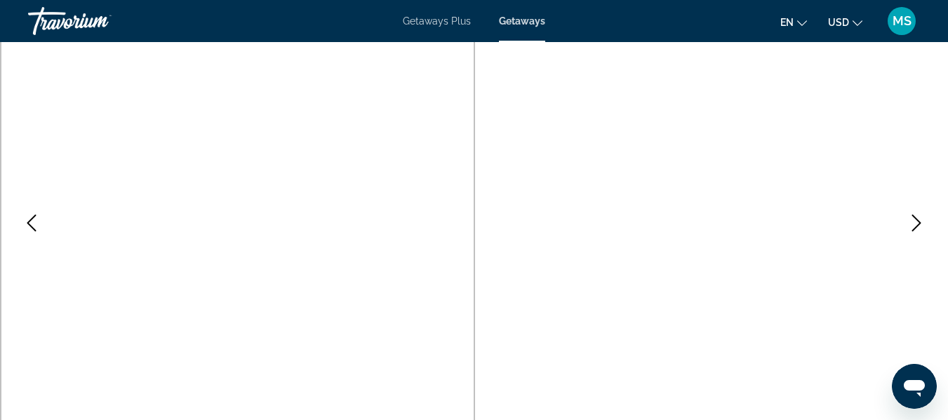
scroll to position [156, 0]
click at [33, 215] on icon "Previous image" at bounding box center [31, 219] width 9 height 17
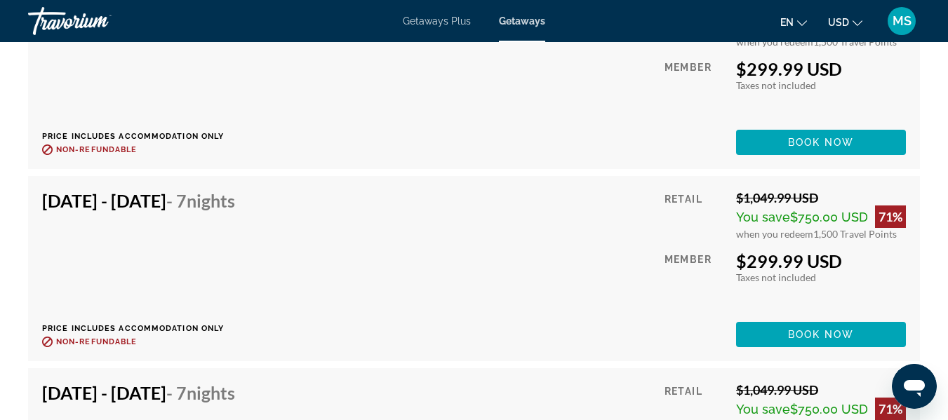
scroll to position [2796, 0]
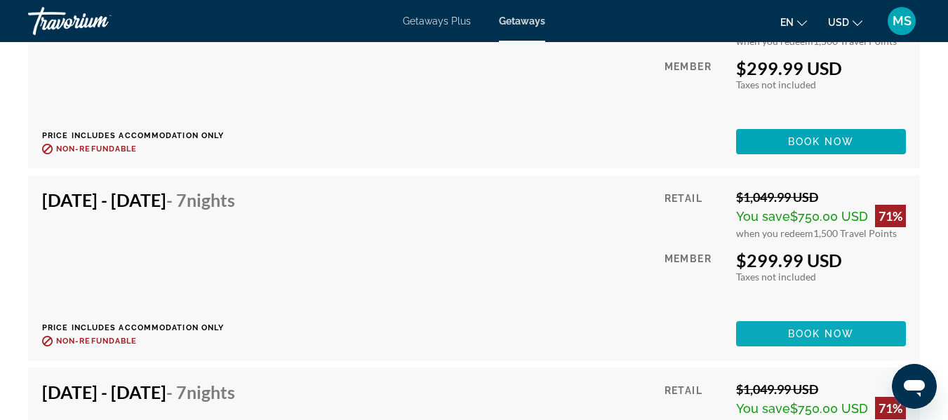
click at [824, 351] on span "Main content" at bounding box center [821, 334] width 170 height 34
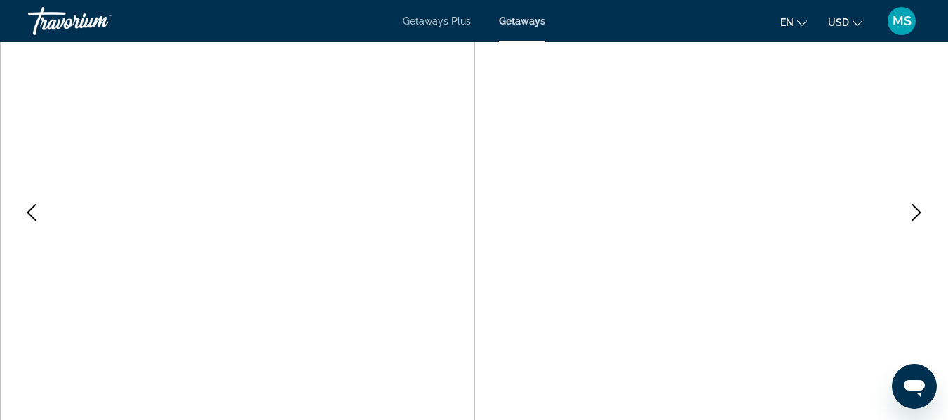
scroll to position [165, 0]
click at [908, 206] on button "Next image" at bounding box center [916, 210] width 35 height 35
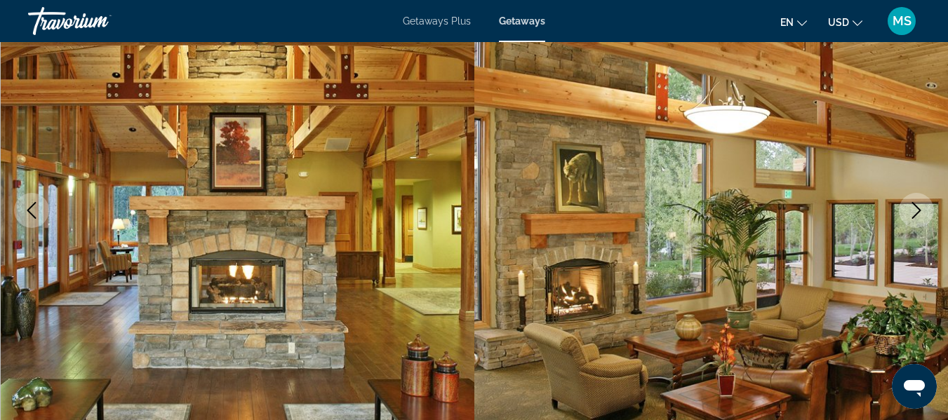
click at [917, 218] on icon "Next image" at bounding box center [916, 210] width 17 height 17
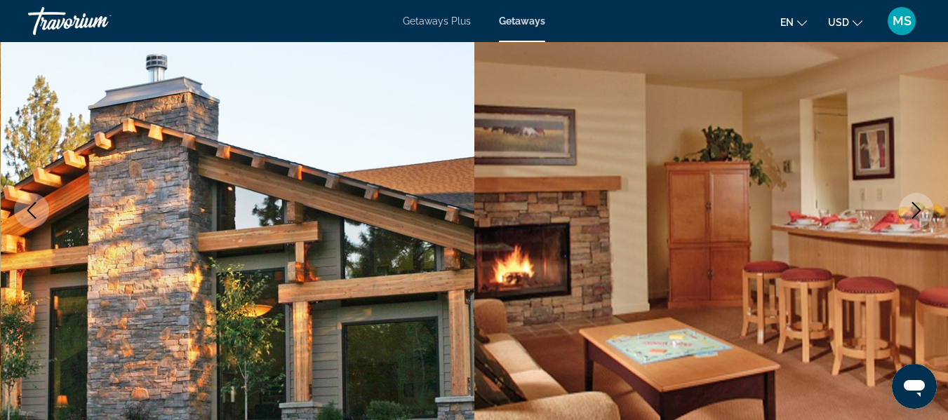
click at [905, 215] on button "Next image" at bounding box center [916, 210] width 35 height 35
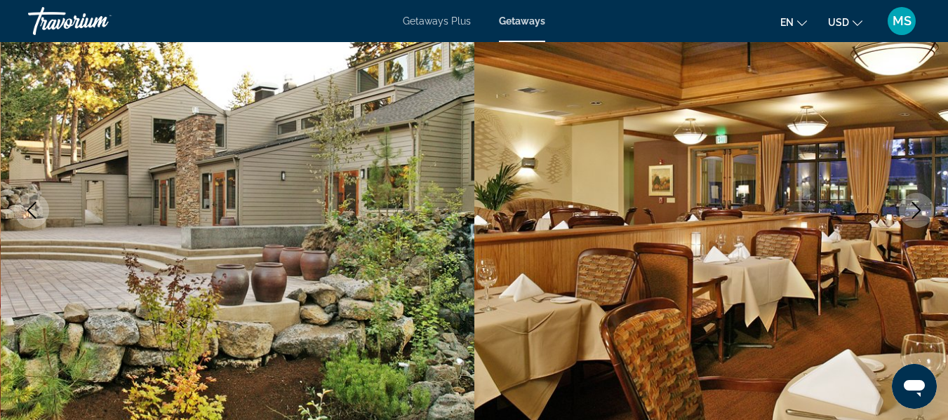
click at [912, 217] on icon "Next image" at bounding box center [916, 210] width 17 height 17
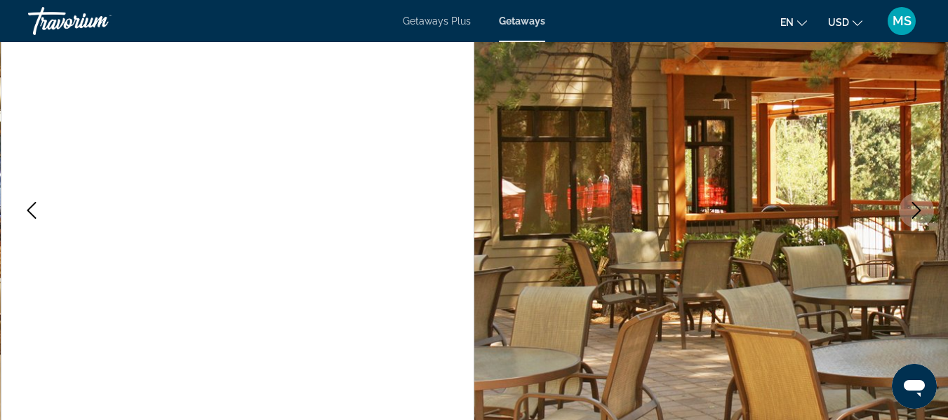
click at [914, 219] on button "Next image" at bounding box center [916, 210] width 35 height 35
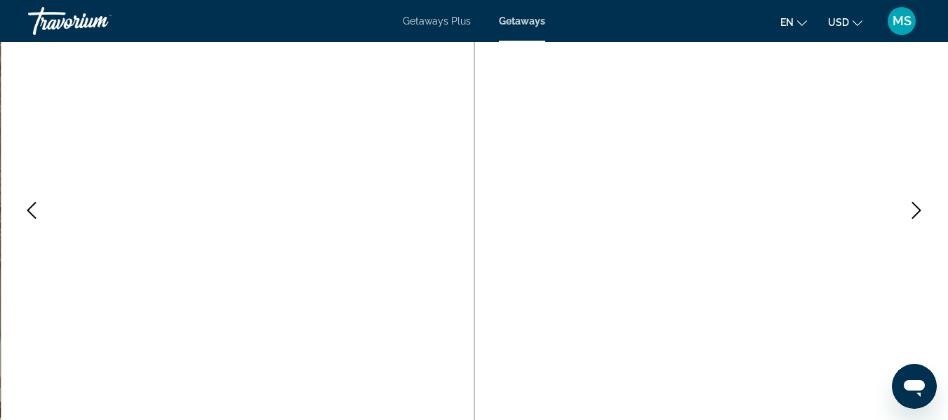
click at [34, 203] on icon "Previous image" at bounding box center [31, 210] width 17 height 17
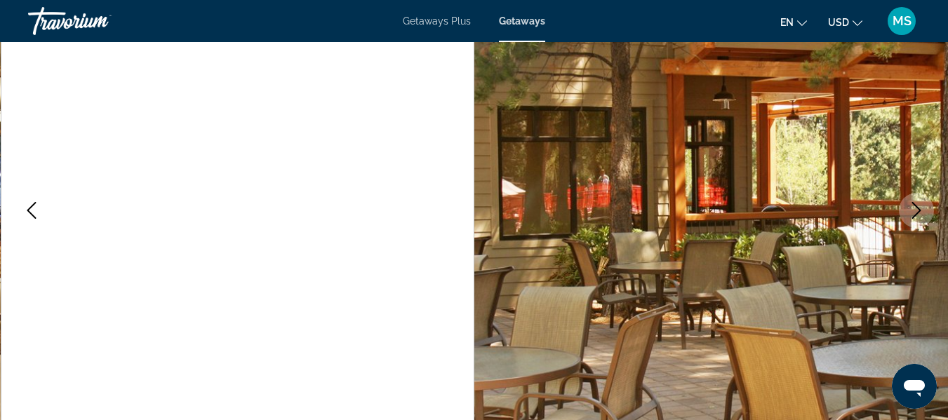
click at [34, 199] on button "Previous image" at bounding box center [31, 210] width 35 height 35
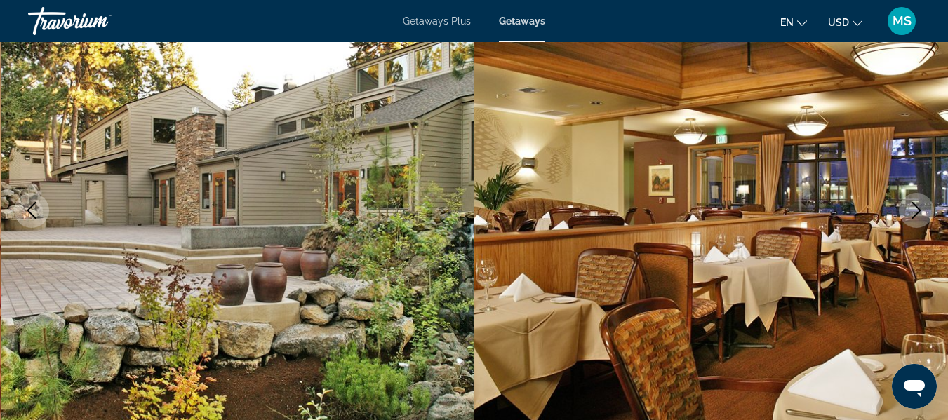
click at [26, 205] on icon "Previous image" at bounding box center [31, 210] width 17 height 17
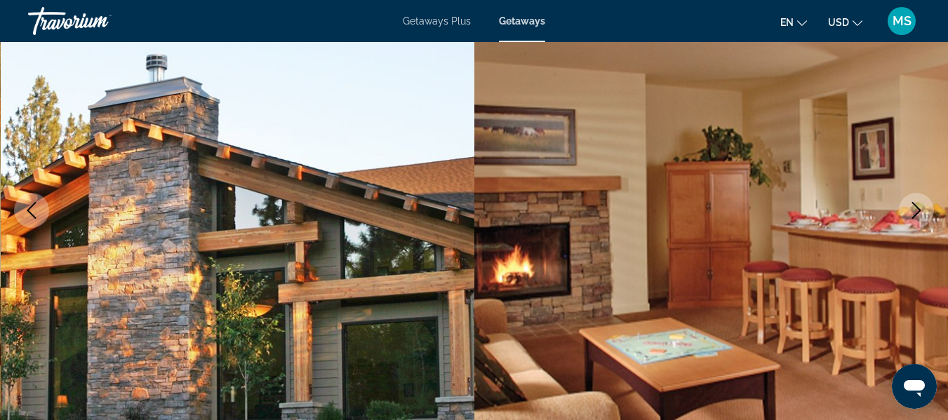
click at [39, 205] on icon "Previous image" at bounding box center [31, 210] width 17 height 17
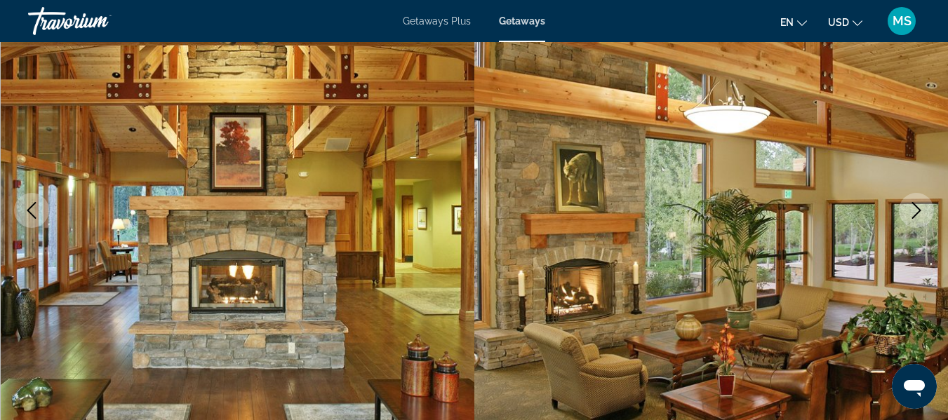
click at [20, 199] on button "Previous image" at bounding box center [31, 210] width 35 height 35
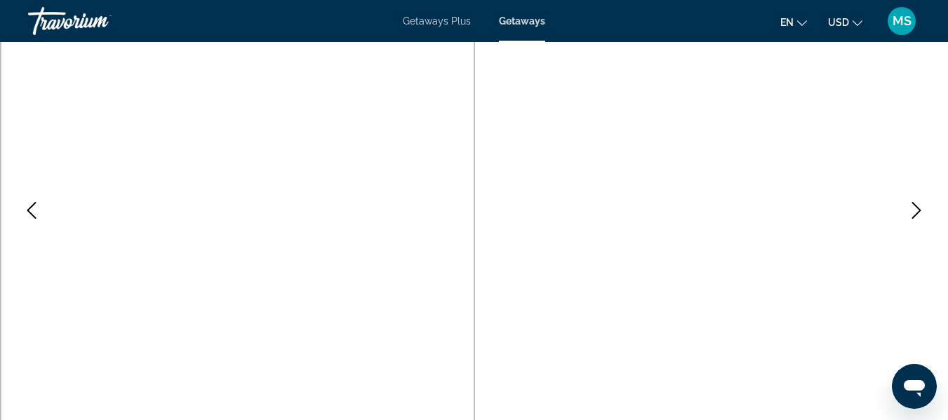
click at [18, 210] on button "Previous image" at bounding box center [31, 210] width 35 height 35
click at [32, 199] on button "Previous image" at bounding box center [31, 210] width 35 height 35
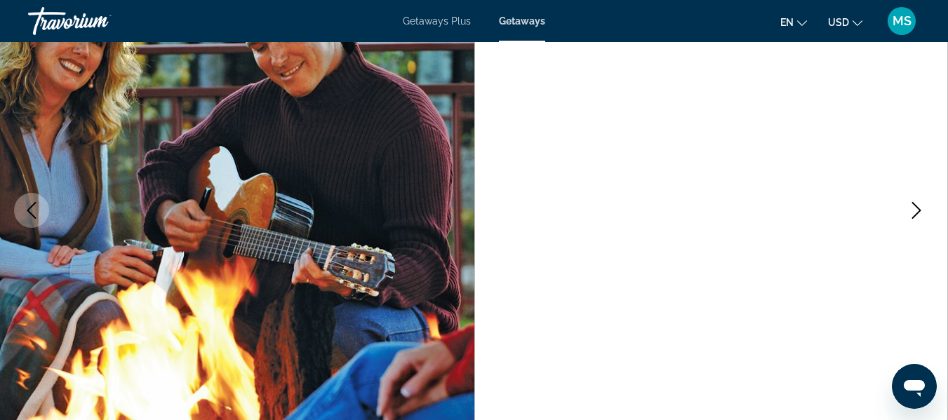
click at [30, 204] on icon "Previous image" at bounding box center [31, 210] width 17 height 17
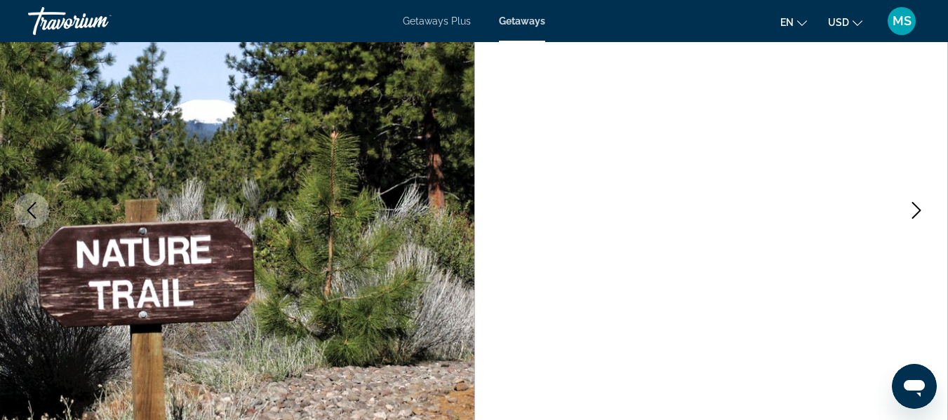
click at [10, 208] on img "Main content" at bounding box center [237, 210] width 474 height 667
click at [25, 207] on icon "Previous image" at bounding box center [31, 210] width 17 height 17
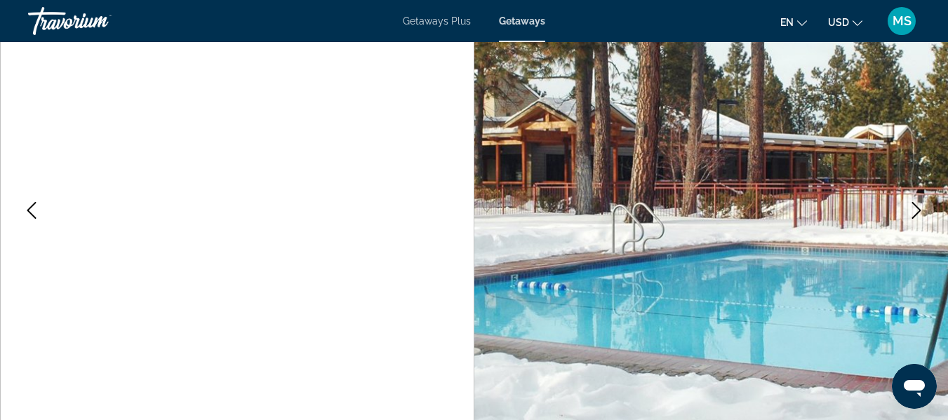
click at [23, 218] on icon "Previous image" at bounding box center [31, 210] width 17 height 17
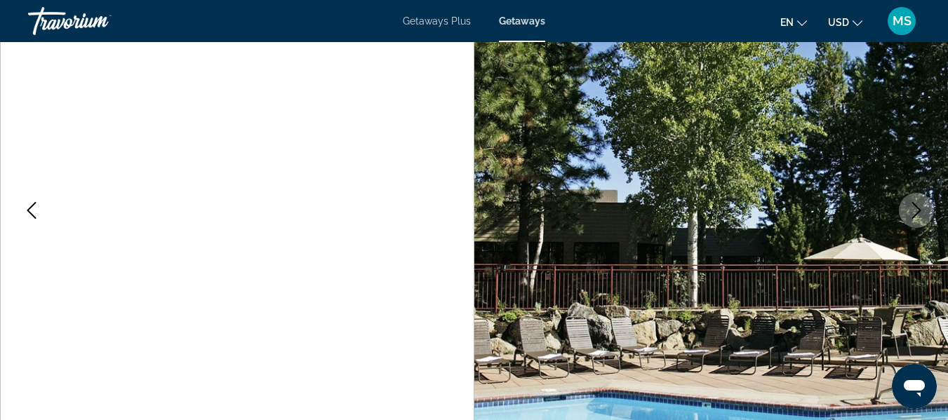
click at [20, 194] on img "Main content" at bounding box center [237, 210] width 474 height 667
click at [27, 200] on button "Previous image" at bounding box center [31, 210] width 35 height 35
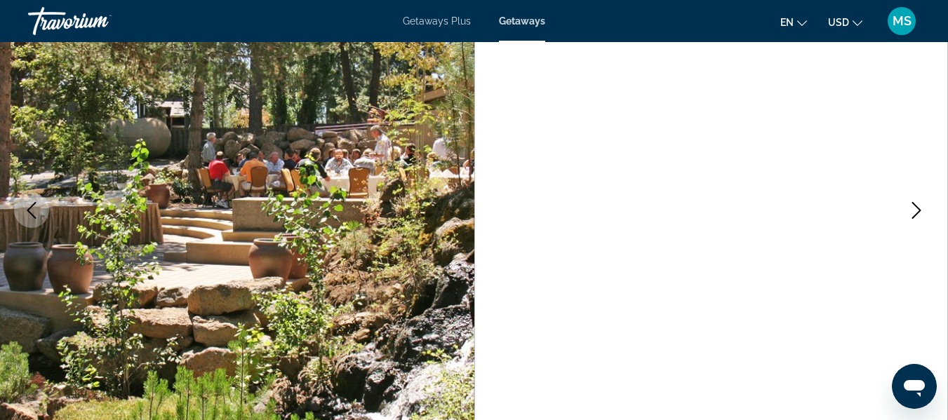
click at [30, 221] on button "Previous image" at bounding box center [31, 210] width 35 height 35
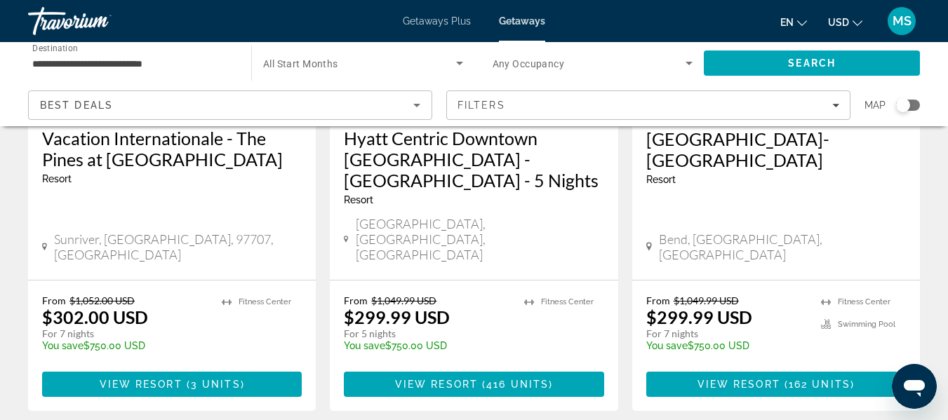
scroll to position [298, 0]
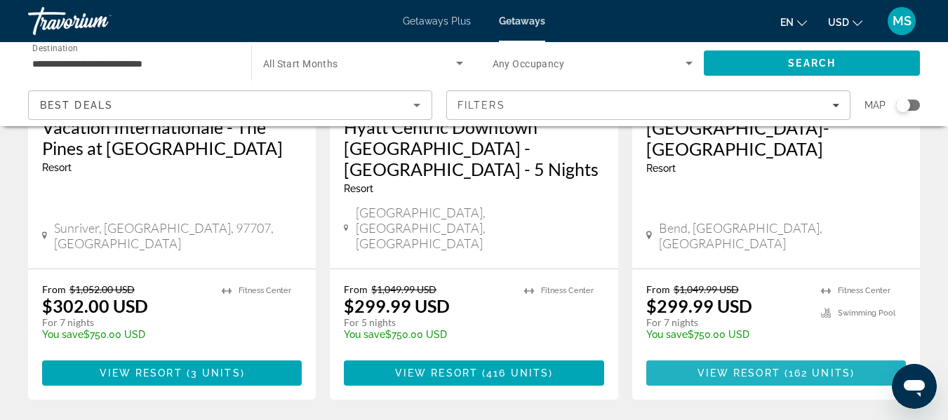
click at [808, 357] on span "Main content" at bounding box center [776, 374] width 260 height 34
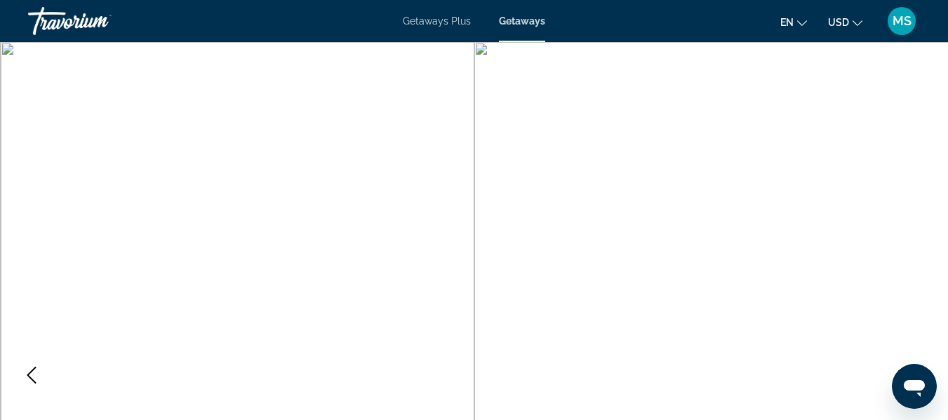
click at [881, 191] on img "Main content" at bounding box center [711, 375] width 474 height 667
click at [46, 380] on button "Previous image" at bounding box center [31, 375] width 35 height 35
click at [31, 377] on icon "Previous image" at bounding box center [31, 375] width 17 height 17
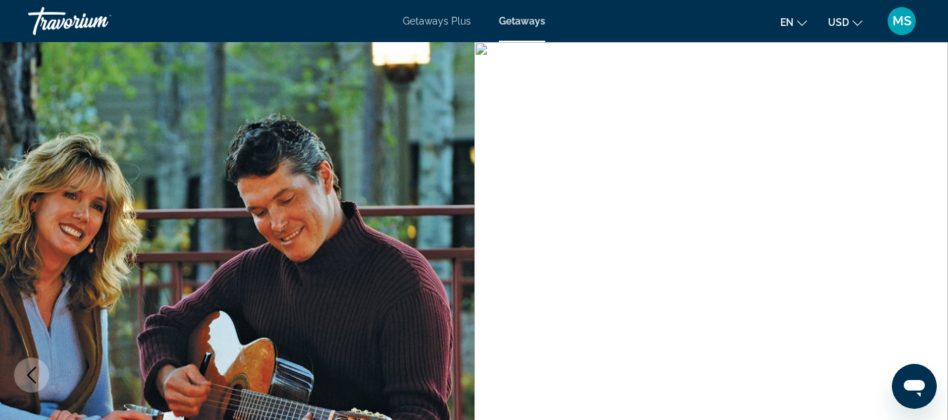
click at [25, 380] on icon "Previous image" at bounding box center [31, 375] width 17 height 17
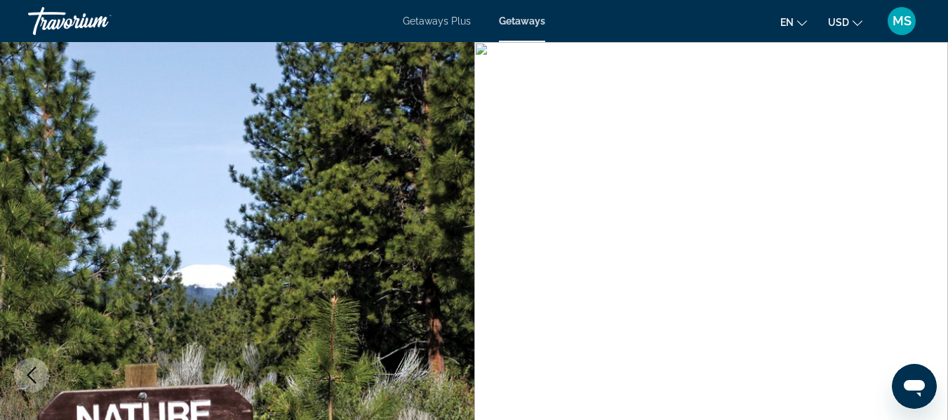
click at [34, 377] on icon "Previous image" at bounding box center [31, 375] width 17 height 17
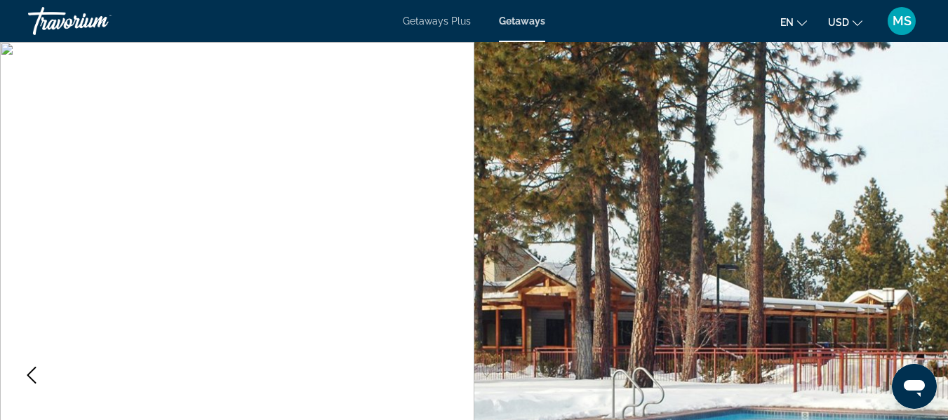
click at [48, 380] on button "Previous image" at bounding box center [31, 375] width 35 height 35
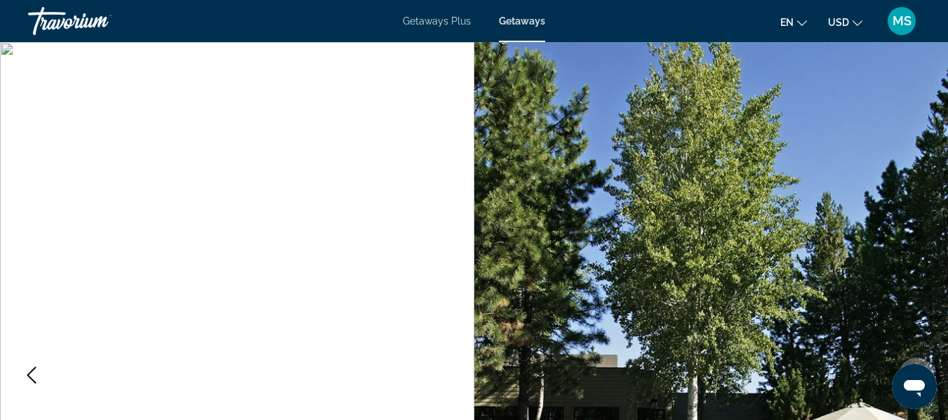
click at [39, 378] on icon "Previous image" at bounding box center [31, 375] width 17 height 17
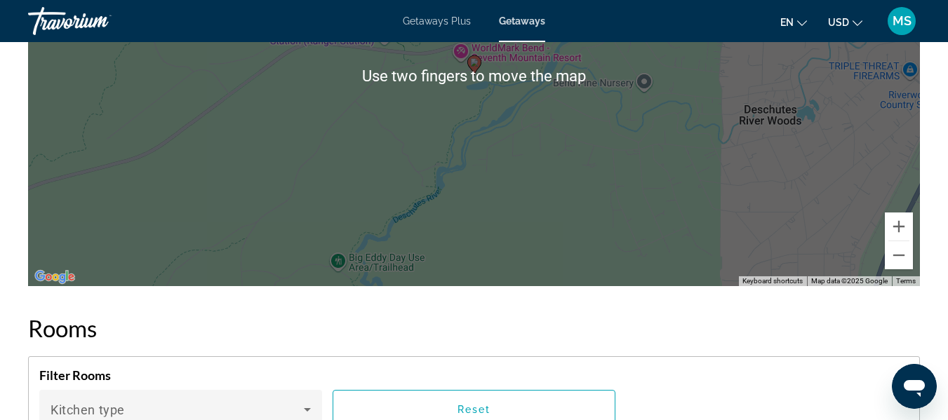
scroll to position [2179, 0]
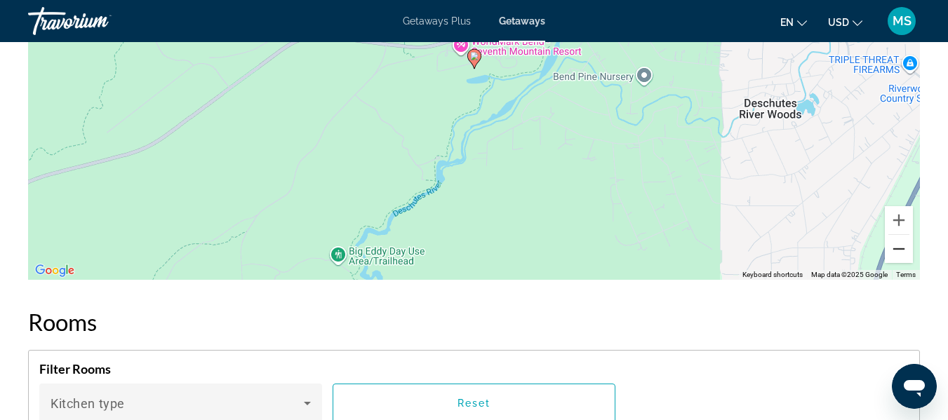
click at [898, 263] on button "Zoom out" at bounding box center [899, 249] width 28 height 28
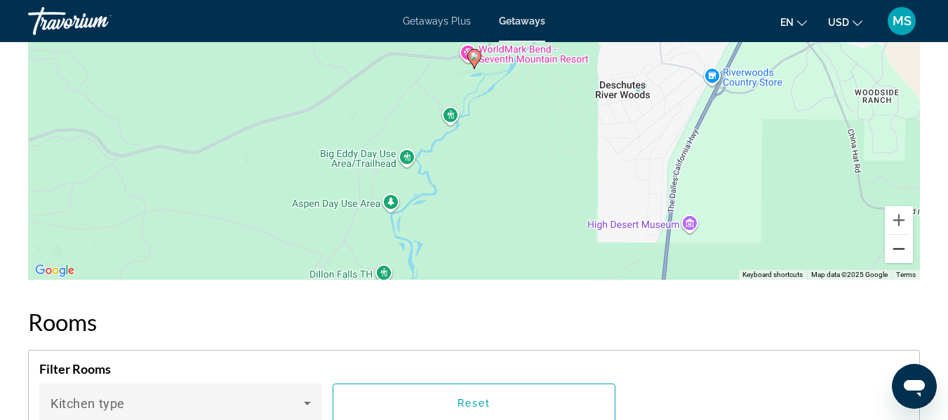
click at [886, 263] on button "Zoom out" at bounding box center [899, 249] width 28 height 28
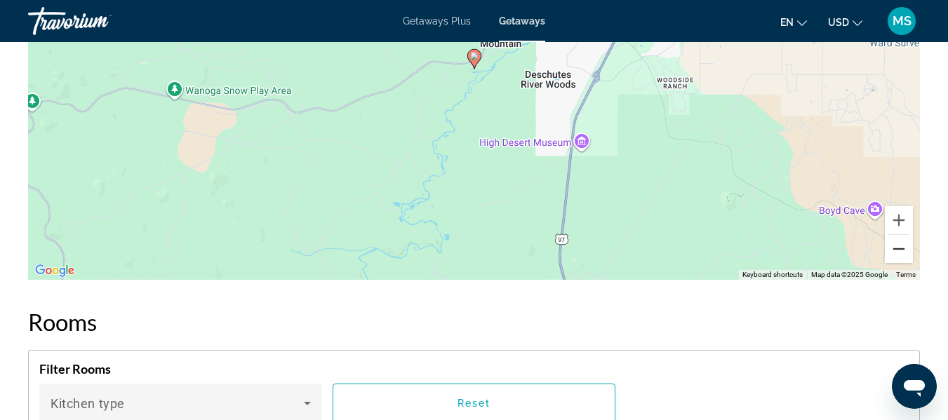
click at [898, 263] on button "Zoom out" at bounding box center [899, 249] width 28 height 28
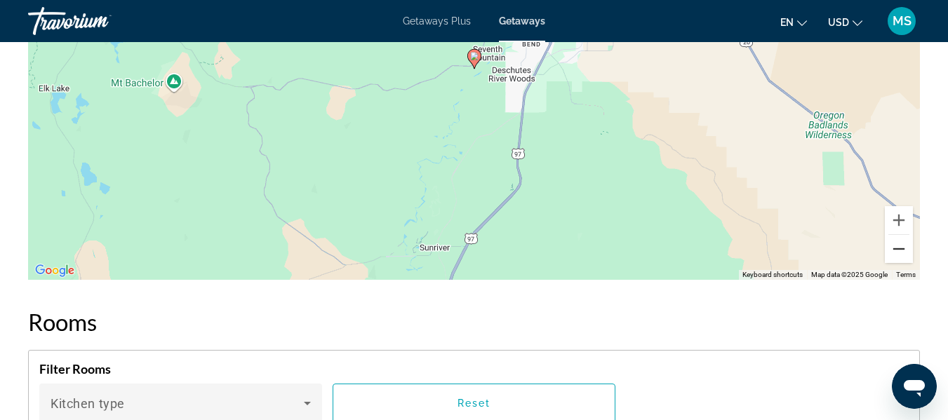
click at [899, 263] on button "Zoom out" at bounding box center [899, 249] width 28 height 28
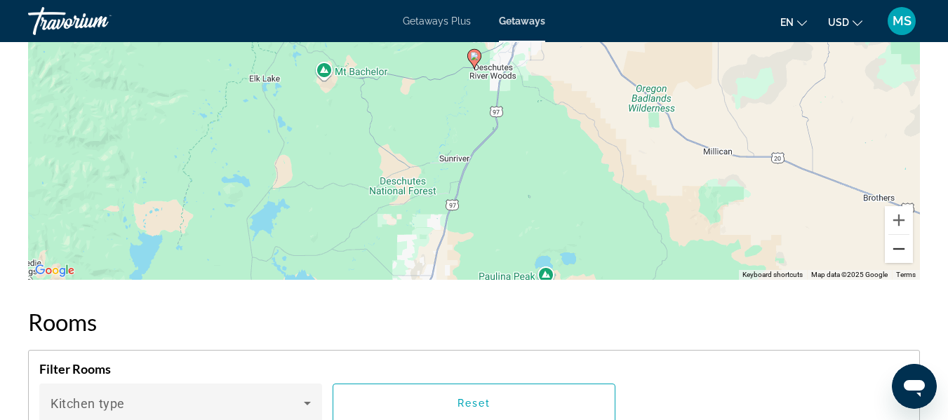
click at [892, 263] on button "Zoom out" at bounding box center [899, 249] width 28 height 28
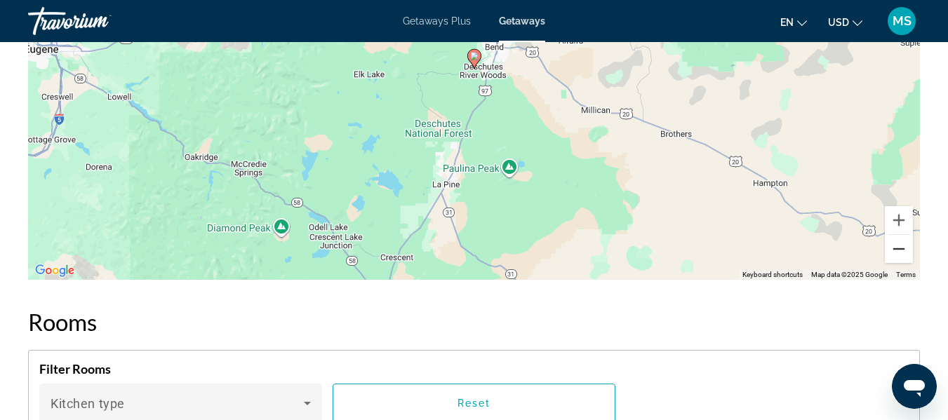
click at [895, 263] on button "Zoom out" at bounding box center [899, 249] width 28 height 28
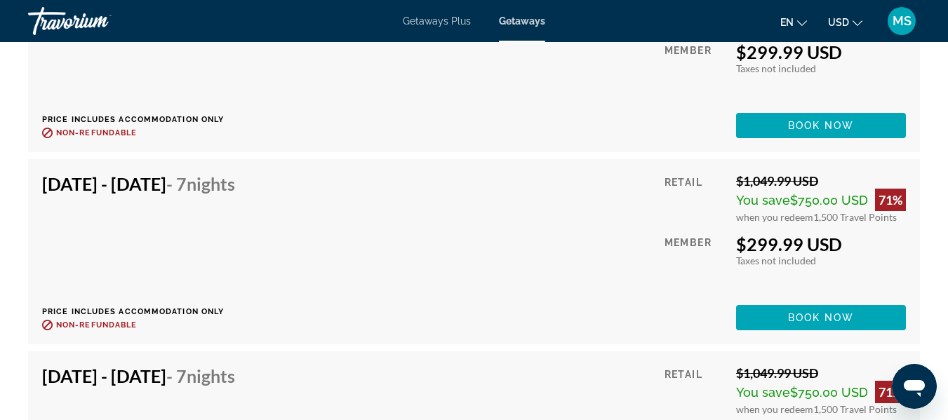
scroll to position [5125, 0]
